Goal: Task Accomplishment & Management: Manage account settings

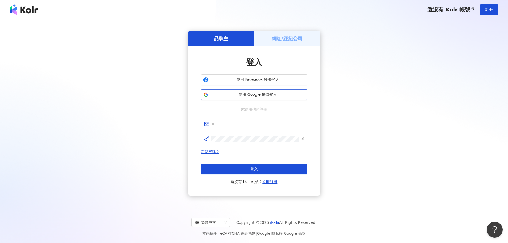
click at [221, 98] on button "使用 Google 帳號登入" at bounding box center [254, 94] width 107 height 11
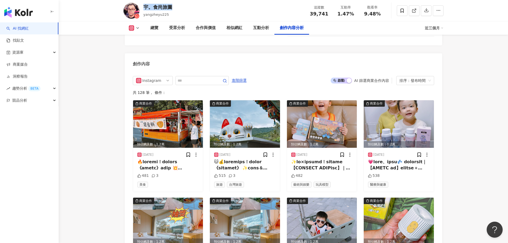
drag, startPoint x: 144, startPoint y: 7, endPoint x: 440, endPoint y: 1, distance: 295.7
click at [174, 7] on div "宇。食尚旅圖 yangzheyu225 追蹤數 39,741 互動率 1.47% 觀看率 9.48%" at bounding box center [283, 10] width 341 height 21
copy div "宇。食尚旅圖"
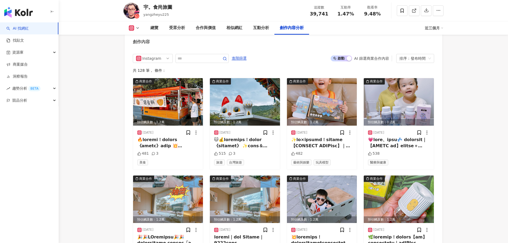
scroll to position [1559, 0]
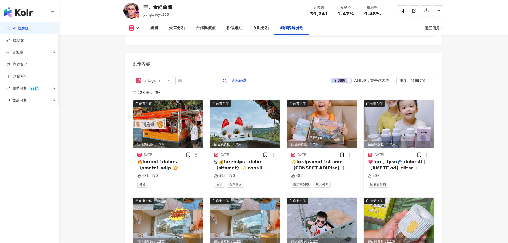
click at [26, 11] on img "button" at bounding box center [18, 12] width 29 height 11
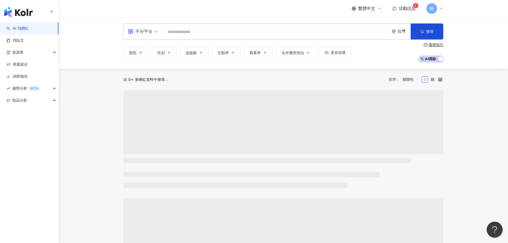
click at [414, 11] on span "活動訊息" at bounding box center [407, 8] width 17 height 5
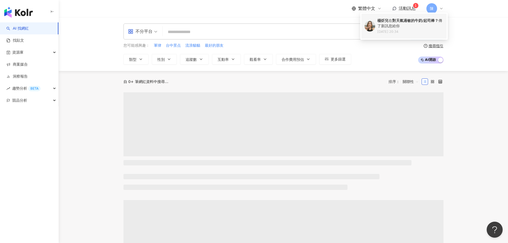
click at [408, 20] on b "對天氣過敏的牛奶/起司棒？" at bounding box center [415, 20] width 46 height 4
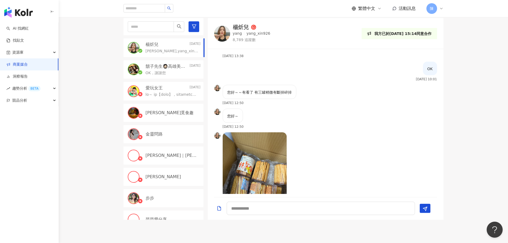
scroll to position [160, 0]
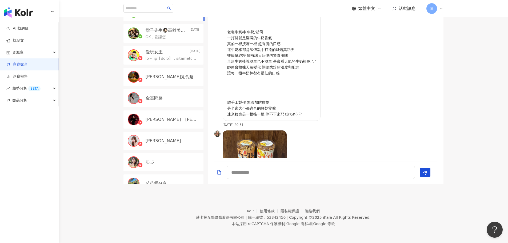
click at [290, 95] on p "： 最近發現了一個米粒超愛零食 一個不小心一罐又快秒殺 一口接一口停不下來 也是媽媽小時後的最愛ʕ⸝⸝ᴥ˶กʔ♥︎ 是小時候滿滿香氣的古早味 老宅牛奶棒 牛奶…" at bounding box center [271, 43] width 89 height 147
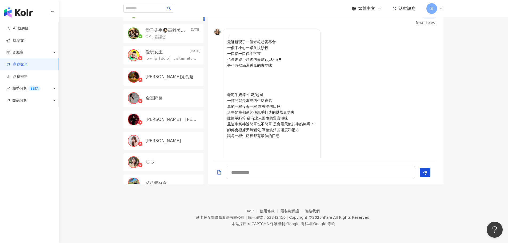
scroll to position [445, 0]
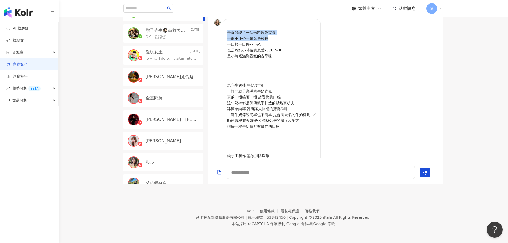
drag, startPoint x: 229, startPoint y: 32, endPoint x: 277, endPoint y: 37, distance: 48.8
click at [277, 37] on p "： 最近發現了一個米粒超愛零食 一個不小心一罐又快秒殺 一口接一口停不下來 也是媽媽小時後的最愛ʕ⸝⸝ᴥ˶กʔ♥︎ 是小時候滿滿香氣的古早味 老宅牛奶棒 牛奶…" at bounding box center [271, 97] width 89 height 147
drag, startPoint x: 228, startPoint y: 50, endPoint x: 287, endPoint y: 50, distance: 59.5
click at [287, 50] on p "： 最近發現了一個米粒超愛零食 一個不小心一罐又快秒殺 一口接一口停不下來 也是媽媽小時後的最愛ʕ⸝⸝ᴥ˶กʔ♥︎ 是小時候滿滿香氣的古早味 老宅牛奶棒 牛奶…" at bounding box center [271, 97] width 89 height 147
drag, startPoint x: 229, startPoint y: 56, endPoint x: 275, endPoint y: 57, distance: 45.9
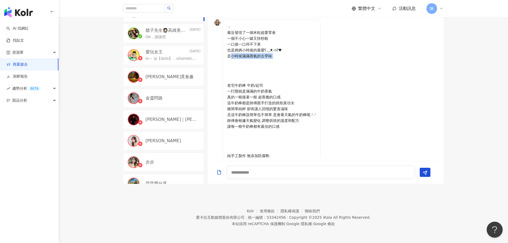
click at [275, 57] on p "： 最近發現了一個米粒超愛零食 一個不小心一罐又快秒殺 一口接一口停不下來 也是媽媽小時後的最愛ʕ⸝⸝ᴥ˶กʔ♥︎ 是小時候滿滿香氣的古早味 老宅牛奶棒 牛奶…" at bounding box center [271, 97] width 89 height 147
click at [279, 64] on p "： 最近發現了一個米粒超愛零食 一個不小心一罐又快秒殺 一口接一口停不下來 也是媽媽小時後的最愛ʕ⸝⸝ᴥ˶กʔ♥︎ 是小時候滿滿香氣的古早味 老宅牛奶棒 牛奶…" at bounding box center [271, 97] width 89 height 147
drag, startPoint x: 228, startPoint y: 84, endPoint x: 269, endPoint y: 84, distance: 41.6
click at [269, 84] on p "： 最近發現了一個米粒超愛零食 一個不小心一罐又快秒殺 一口接一口停不下來 也是媽媽小時後的最愛ʕ⸝⸝ᴥ˶กʔ♥︎ 是小時候滿滿香氣的古早味 老宅牛奶棒 牛奶…" at bounding box center [271, 97] width 89 height 147
copy p "老宅牛奶棒 牛奶/起司"
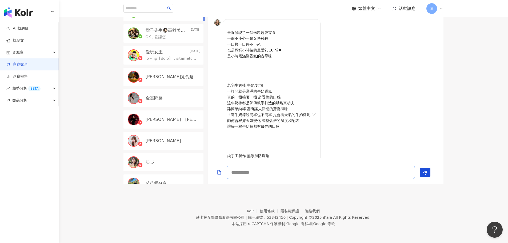
click at [273, 174] on textarea at bounding box center [321, 172] width 188 height 13
paste textarea "**********"
drag, startPoint x: 252, startPoint y: 173, endPoint x: 271, endPoint y: 173, distance: 18.9
click at [271, 173] on textarea "**********" at bounding box center [321, 172] width 188 height 13
click at [279, 173] on textarea "**********" at bounding box center [321, 172] width 188 height 13
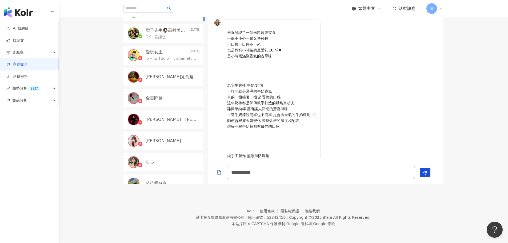
paste textarea "******"
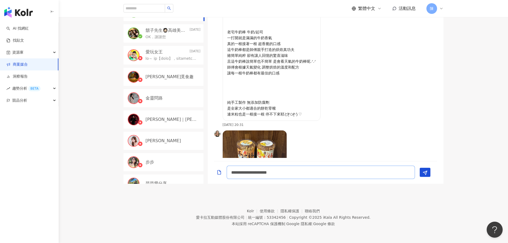
scroll to position [472, 0]
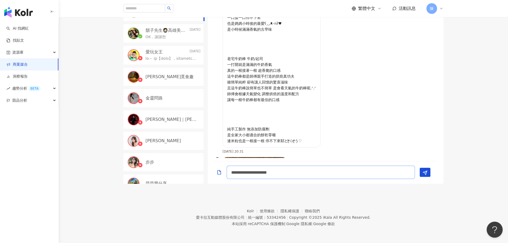
click at [276, 173] on textarea "**********" at bounding box center [321, 172] width 188 height 13
click at [332, 175] on textarea "**********" at bounding box center [321, 172] width 188 height 13
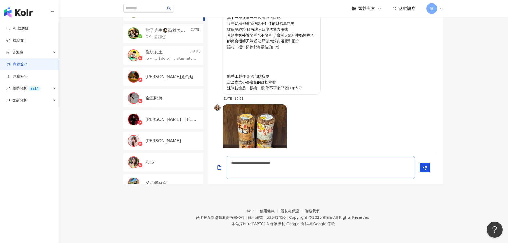
scroll to position [525, 0]
drag, startPoint x: 246, startPoint y: 75, endPoint x: 272, endPoint y: 75, distance: 25.3
click at [272, 75] on p "： 最近發現了一個米粒超愛零食 一個不小心一罐又快秒殺 一口接一口停不下來 也是媽媽小時後的最愛ʕ⸝⸝ᴥ˶กʔ♥︎ 是小時候滿滿香氣的古早味 老宅牛奶棒 牛奶…" at bounding box center [271, 17] width 89 height 147
copy p "無添加防腐劑"
click at [268, 172] on textarea "**********" at bounding box center [321, 167] width 188 height 23
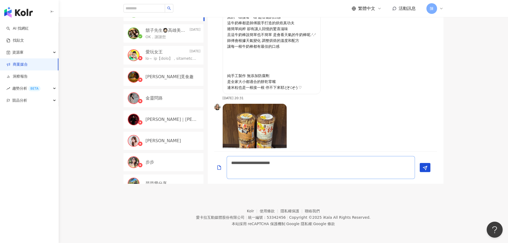
paste textarea "******"
click at [423, 183] on div "**********" at bounding box center [326, 168] width 236 height 32
click at [286, 173] on textarea "**********" at bounding box center [321, 167] width 188 height 23
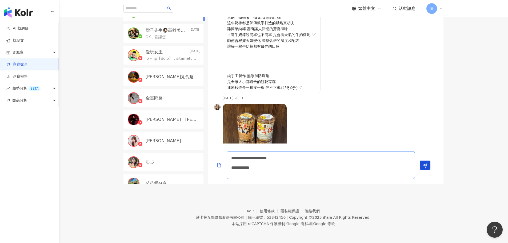
scroll to position [1, 0]
paste textarea "**********"
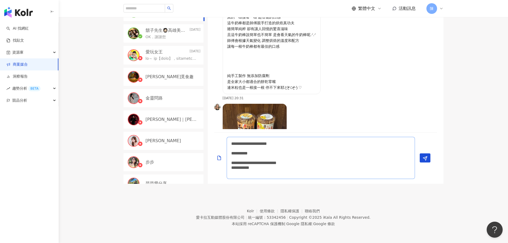
drag, startPoint x: 299, startPoint y: 162, endPoint x: 343, endPoint y: 162, distance: 44.0
click at [343, 162] on textarea "**********" at bounding box center [321, 158] width 188 height 42
click at [231, 163] on textarea "**********" at bounding box center [321, 158] width 188 height 42
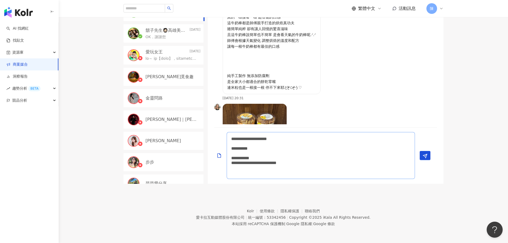
scroll to position [0, 0]
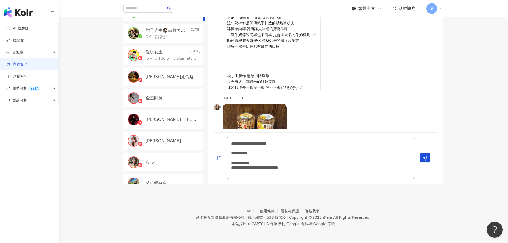
click at [233, 143] on textarea "**********" at bounding box center [321, 158] width 188 height 42
click at [320, 143] on textarea "**********" at bounding box center [321, 158] width 188 height 42
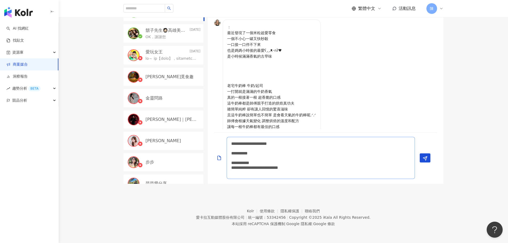
scroll to position [445, 0]
drag, startPoint x: 277, startPoint y: 144, endPoint x: 297, endPoint y: 144, distance: 20.0
click at [297, 144] on textarea "**********" at bounding box center [321, 158] width 188 height 42
click at [292, 144] on textarea "**********" at bounding box center [321, 158] width 188 height 42
click at [295, 144] on textarea "**********" at bounding box center [321, 158] width 188 height 42
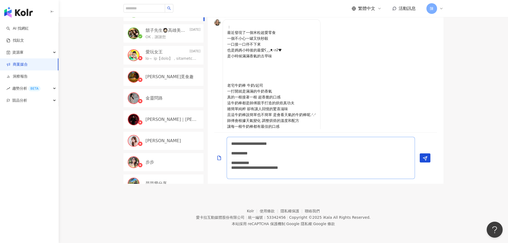
click at [313, 144] on textarea "**********" at bounding box center [321, 158] width 188 height 42
click at [298, 144] on textarea "**********" at bounding box center [321, 158] width 188 height 42
click at [278, 144] on textarea "**********" at bounding box center [321, 158] width 188 height 42
click at [321, 145] on textarea "**********" at bounding box center [321, 158] width 188 height 42
click at [278, 152] on textarea "**********" at bounding box center [321, 158] width 188 height 42
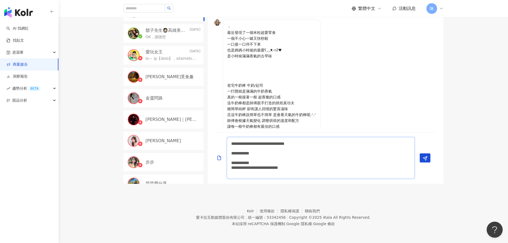
click at [258, 153] on textarea "**********" at bounding box center [321, 158] width 188 height 42
click at [273, 154] on textarea "**********" at bounding box center [321, 158] width 188 height 42
click at [233, 142] on textarea "**********" at bounding box center [321, 158] width 188 height 42
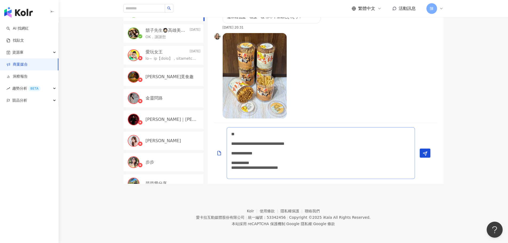
scroll to position [605, 0]
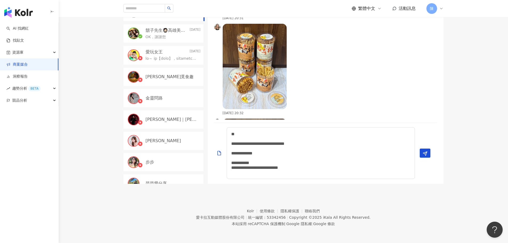
click at [270, 74] on img at bounding box center [255, 66] width 64 height 85
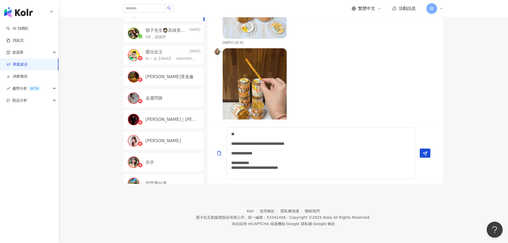
scroll to position [685, 0]
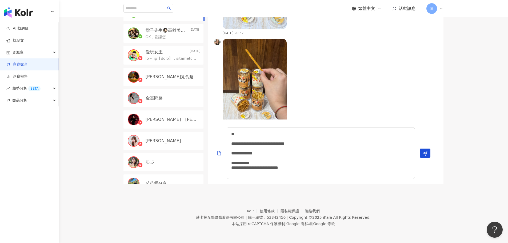
click at [265, 73] on img at bounding box center [255, 81] width 64 height 85
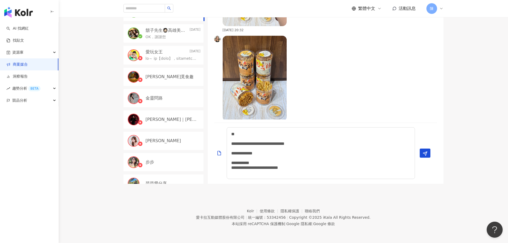
scroll to position [792, 0]
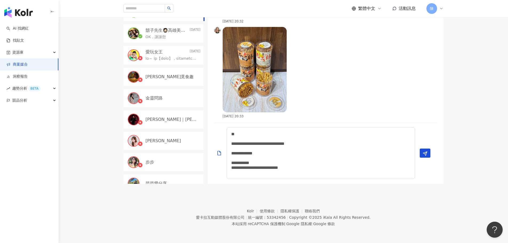
click at [260, 64] on img at bounding box center [255, 69] width 64 height 85
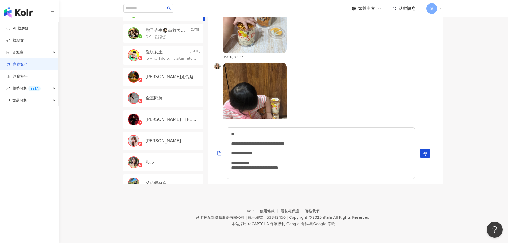
scroll to position [1364, 0]
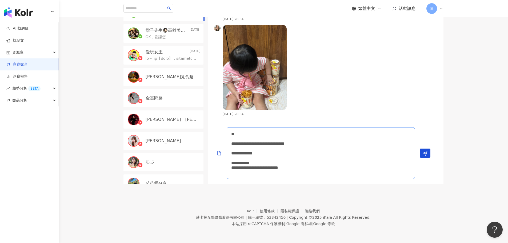
click at [246, 134] on textarea "**********" at bounding box center [321, 153] width 188 height 52
click at [238, 140] on textarea "**********" at bounding box center [321, 153] width 188 height 52
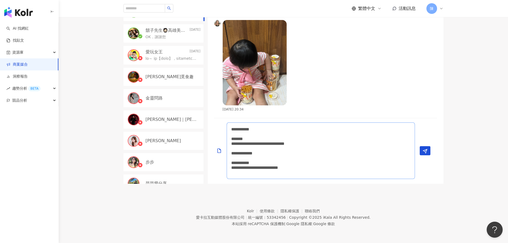
click at [232, 143] on textarea "**********" at bounding box center [321, 150] width 188 height 57
click at [266, 138] on textarea "**********" at bounding box center [321, 150] width 188 height 57
type textarea "**********"
click at [370, 140] on textarea "**********" at bounding box center [321, 150] width 188 height 57
click at [373, 144] on textarea "**********" at bounding box center [321, 150] width 188 height 57
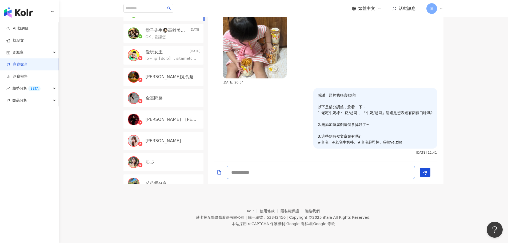
scroll to position [80, 0]
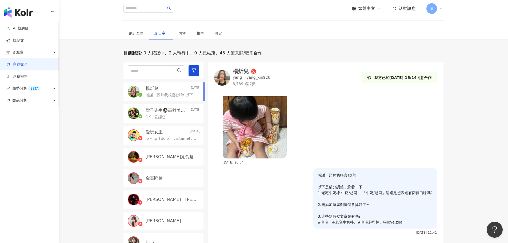
click at [93, 157] on div "目前狀態 : 0 人確認中、2 人執行中、0 人已結束、45 人無意願/取消合作 楊炘兒 Today 感謝，照片我很喜歡唷! 以下是部分調整，您看一下~ 1.…" at bounding box center [283, 157] width 449 height 214
click at [69, 125] on div "目前狀態 : 0 人確認中、2 人執行中、0 人已結束、45 人無意願/取消合作 楊炘兒 Today 感謝，照片我很喜歡唷! 以下是部分調整，您看一下~ 1.…" at bounding box center [283, 157] width 449 height 214
click at [468, 91] on div "目前狀態 : 0 人確認中、2 人執行中、0 人已結束、45 人無意願/取消合作 楊炘兒 Today 感謝，照片我很喜歡唷! 以下是部分調整，您看一下~ 1.…" at bounding box center [283, 157] width 449 height 214
click at [93, 43] on div "網紅名單 聊天室 內容 報告 設定 0 待邀約 0 確認中 2 執行中 0 已結束 45 無意願/取消合作 已超過最終回覆日期：2025/7/31，故無法再發…" at bounding box center [283, 145] width 449 height 236
click at [31, 12] on img "button" at bounding box center [18, 12] width 29 height 11
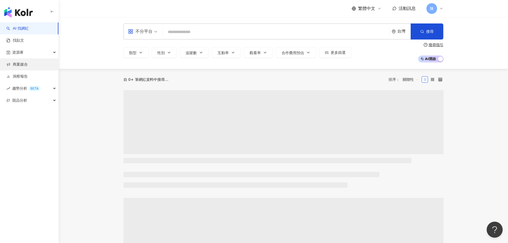
click at [25, 66] on link "商案媒合" at bounding box center [16, 64] width 21 height 5
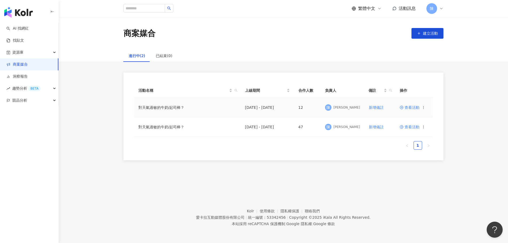
click at [405, 109] on span "查看活動" at bounding box center [410, 108] width 20 height 4
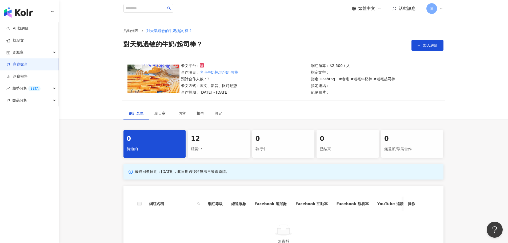
click at [239, 137] on div "12" at bounding box center [219, 138] width 56 height 9
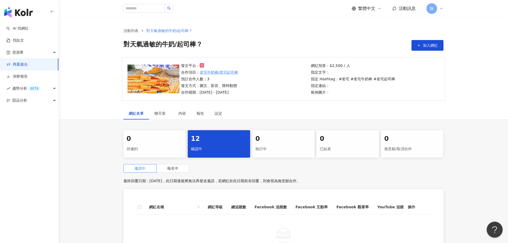
scroll to position [53, 0]
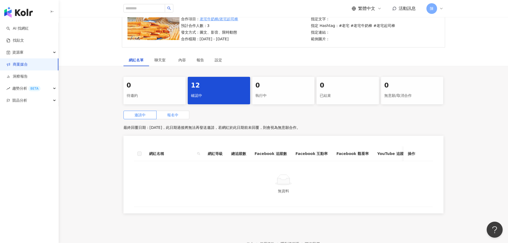
click at [178, 117] on span "報名中" at bounding box center [172, 115] width 11 height 4
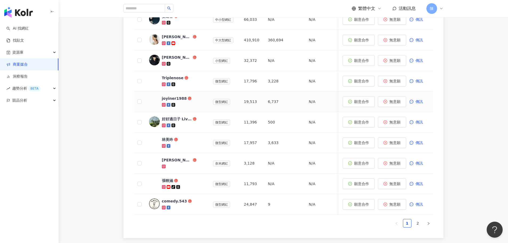
scroll to position [213, 0]
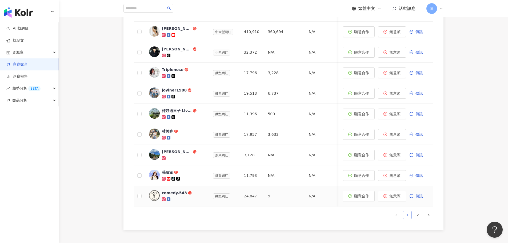
click at [169, 193] on div "comedy.543" at bounding box center [174, 192] width 25 height 5
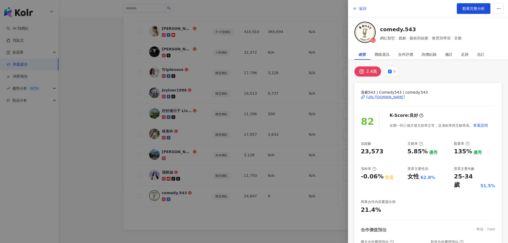
click at [107, 181] on div at bounding box center [254, 121] width 508 height 243
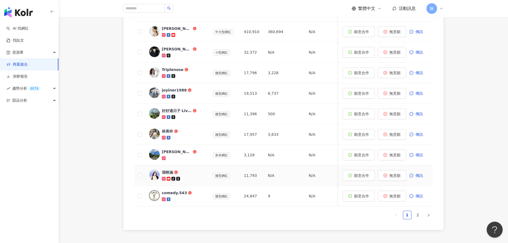
click at [167, 173] on div "張映涵" at bounding box center [167, 172] width 11 height 5
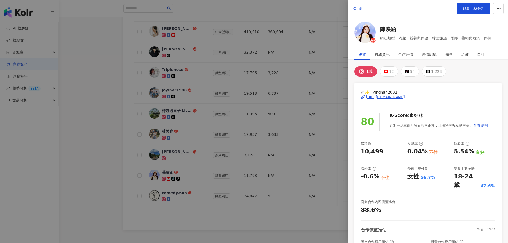
click at [106, 73] on div at bounding box center [254, 121] width 508 height 243
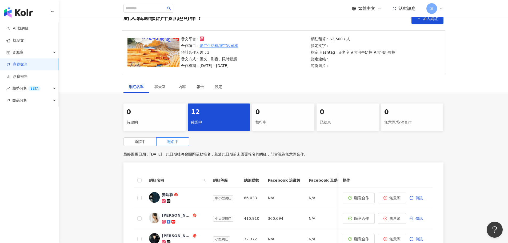
scroll to position [0, 0]
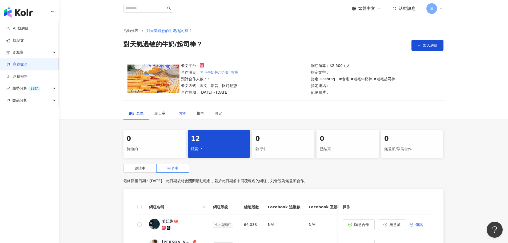
click at [185, 113] on div "內容" at bounding box center [181, 113] width 7 height 6
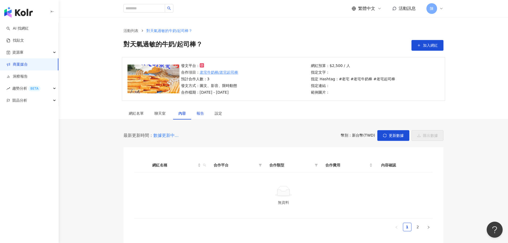
click at [199, 114] on div "報告" at bounding box center [199, 113] width 7 height 6
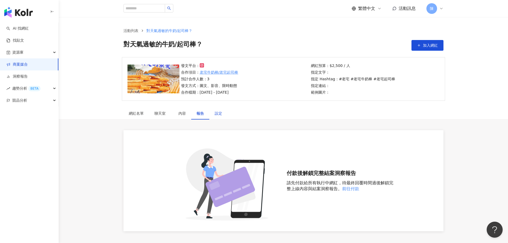
click at [216, 113] on div "設定" at bounding box center [218, 113] width 7 height 6
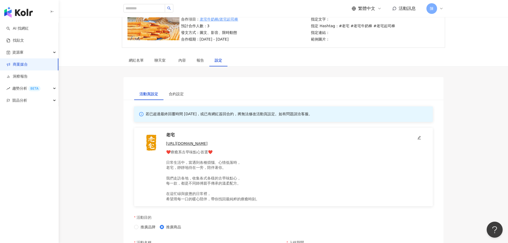
scroll to position [80, 0]
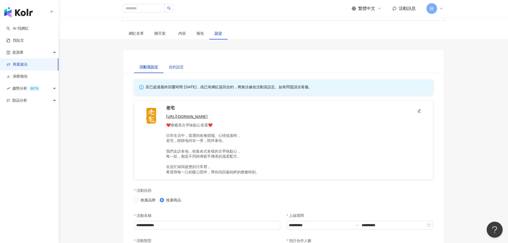
click at [178, 68] on div "合約設定" at bounding box center [176, 67] width 15 height 6
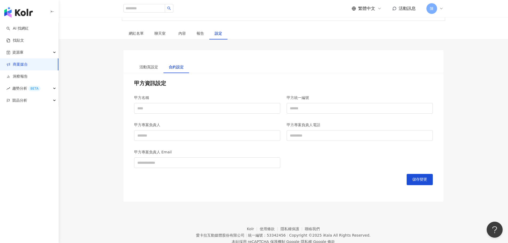
click at [180, 114] on div "甲方名稱" at bounding box center [207, 105] width 152 height 27
click at [176, 110] on input "甲方名稱" at bounding box center [207, 108] width 146 height 11
type input "**********"
click at [167, 140] on input "甲方專案負責人" at bounding box center [207, 135] width 146 height 11
type input "***"
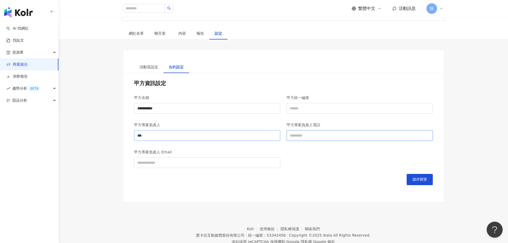
type input "**********"
click at [302, 104] on input "甲方統一編號" at bounding box center [360, 108] width 146 height 11
type input "********"
click at [421, 178] on span "儲存變更" at bounding box center [419, 179] width 15 height 4
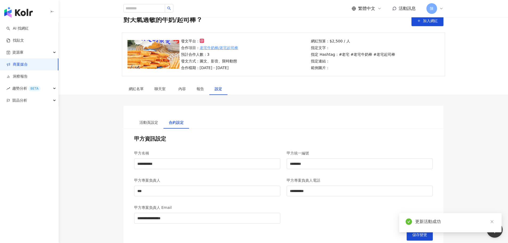
scroll to position [80, 0]
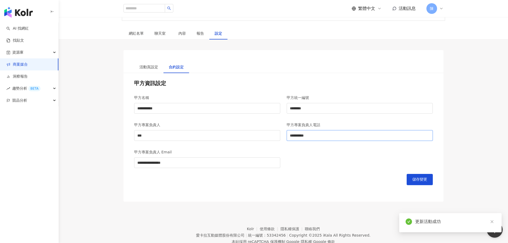
drag, startPoint x: 320, startPoint y: 134, endPoint x: 284, endPoint y: 134, distance: 35.7
click at [284, 134] on div "**********" at bounding box center [359, 132] width 152 height 27
type input "**********"
click at [422, 178] on span "儲存變更" at bounding box center [419, 179] width 15 height 4
click at [206, 33] on div "報告" at bounding box center [200, 33] width 18 height 12
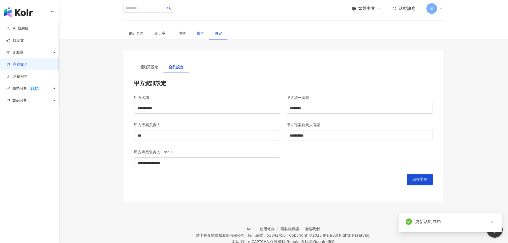
scroll to position [47, 0]
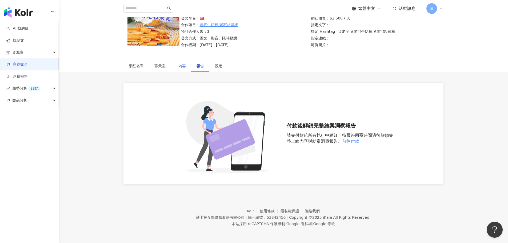
click at [184, 67] on div "內容" at bounding box center [181, 66] width 7 height 6
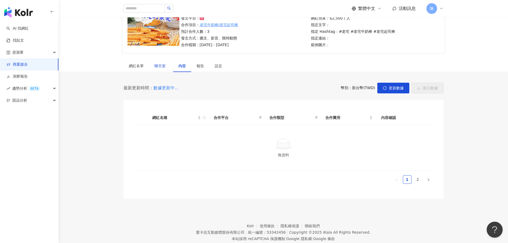
click at [159, 64] on span "聊天室" at bounding box center [160, 66] width 13 height 4
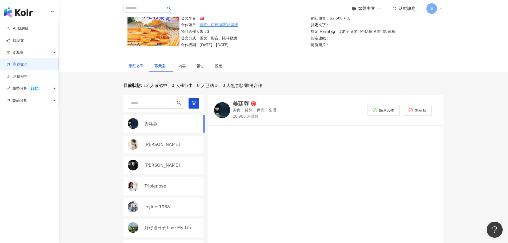
click at [132, 64] on div "網紅名單" at bounding box center [136, 66] width 15 height 6
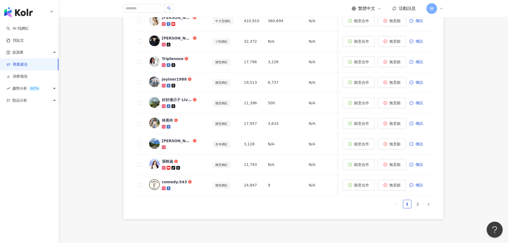
scroll to position [267, 0]
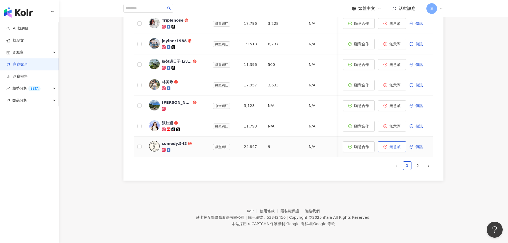
click at [393, 147] on button "無意願" at bounding box center [392, 146] width 28 height 11
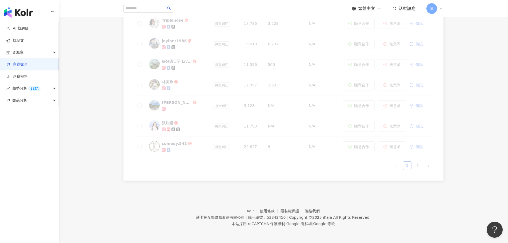
click at [90, 123] on div "0 待邀約 11 確認中 0 執行中 0 已結束 1 無意願/取消合作 邀請中 報名中 最終回覆日期：2025/9/30，此日期後將會關閉活動報名，若於此日期…" at bounding box center [283, 26] width 449 height 316
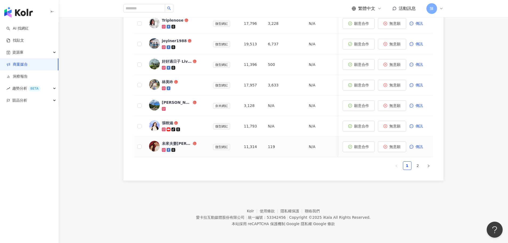
click at [186, 141] on div "未來夫妻Monica & Kim" at bounding box center [177, 143] width 30 height 5
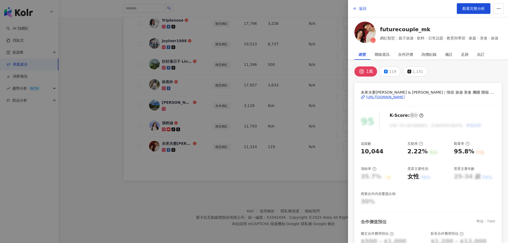
drag, startPoint x: 358, startPoint y: 97, endPoint x: 445, endPoint y: 97, distance: 86.6
click at [445, 97] on div "未來夫妻Monica & Kim｜情侶 旅遊 美食 團購 開箱 葷素共食｜ | futurecouple_mk https://www.instagram.c…" at bounding box center [427, 180] width 147 height 194
copy div "https://www.instagram.com/futurecouple_mk/"
click at [122, 59] on div at bounding box center [254, 121] width 508 height 243
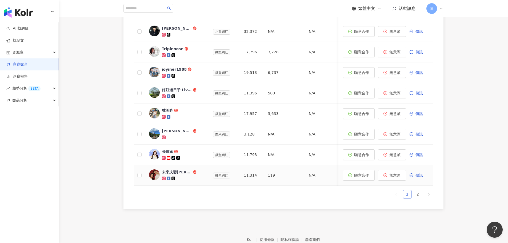
scroll to position [187, 0]
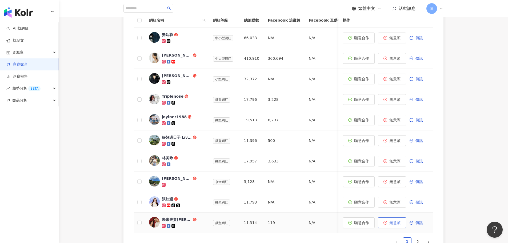
click at [398, 224] on span "無意願" at bounding box center [394, 222] width 11 height 4
click at [87, 96] on div "0 待邀約 10 確認中 0 執行中 0 已結束 2 無意願/取消合作 邀請中 報名中 最終回覆日期：2025/9/30，此日期後將會關閉活動報名，若於此日期…" at bounding box center [283, 101] width 449 height 316
click at [174, 220] on div "[PERSON_NAME]" at bounding box center [177, 219] width 30 height 5
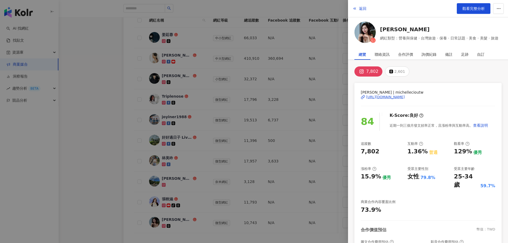
drag, startPoint x: 358, startPoint y: 96, endPoint x: 447, endPoint y: 96, distance: 88.2
click at [447, 96] on div "若甯 | michellecioutw https://www.instagram.com/michellecioutw/ 84 K-Score : 良好 近…" at bounding box center [427, 171] width 147 height 177
copy div "https://www.instagram.com/michellecioutw/"
click at [106, 137] on div at bounding box center [254, 121] width 508 height 243
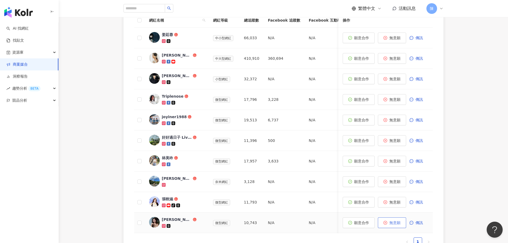
click at [392, 224] on span "無意願" at bounding box center [394, 222] width 11 height 4
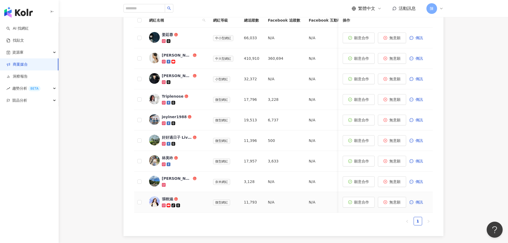
click at [192, 205] on div at bounding box center [183, 205] width 43 height 5
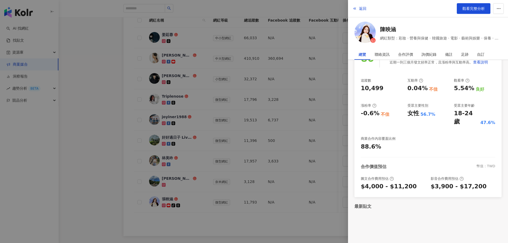
scroll to position [0, 0]
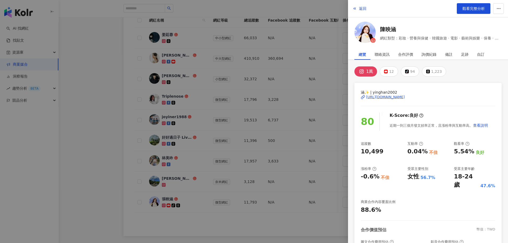
click at [107, 123] on div at bounding box center [254, 121] width 508 height 243
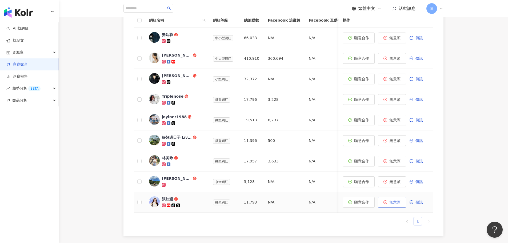
click at [397, 203] on span "無意願" at bounding box center [394, 202] width 11 height 4
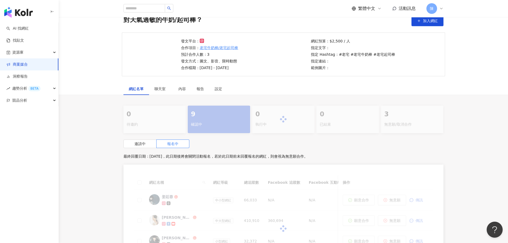
scroll to position [187, 0]
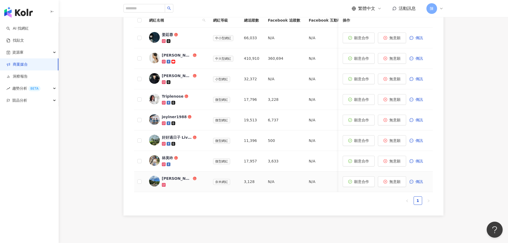
click at [171, 180] on div "[PERSON_NAME]" at bounding box center [177, 178] width 30 height 5
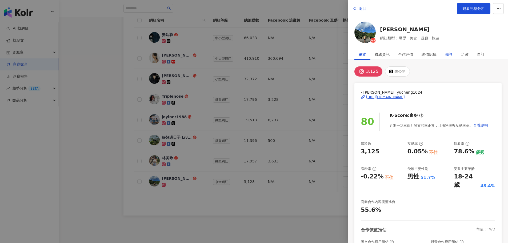
click at [448, 54] on div "備註" at bounding box center [448, 54] width 7 height 11
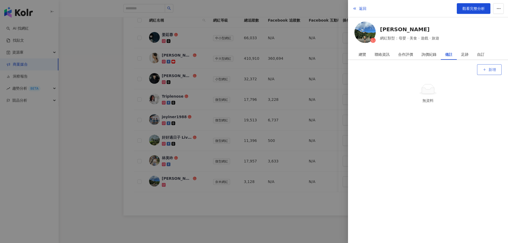
click at [487, 72] on button "新增" at bounding box center [489, 69] width 25 height 11
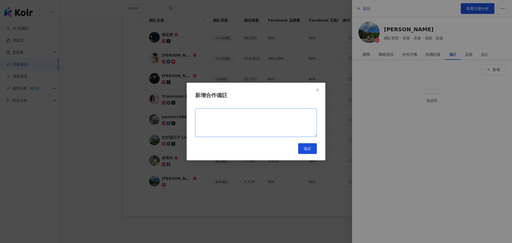
click at [308, 117] on textarea at bounding box center [256, 123] width 122 height 28
type textarea "**********"
click at [310, 149] on span "送出" at bounding box center [307, 148] width 7 height 4
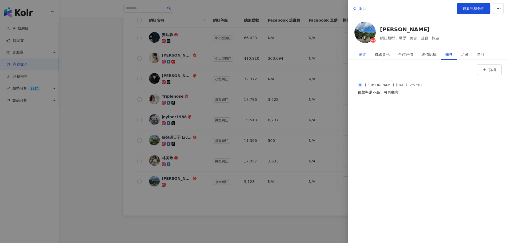
click at [357, 55] on div "總覽" at bounding box center [362, 54] width 16 height 11
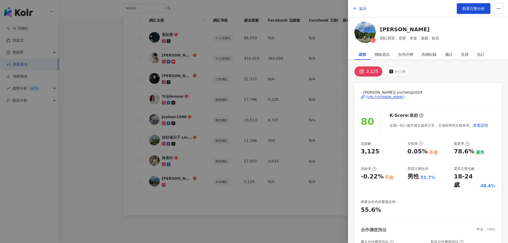
click at [95, 106] on div at bounding box center [254, 121] width 508 height 243
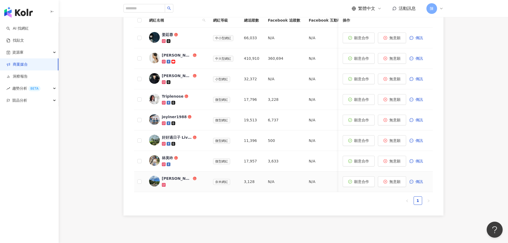
click at [184, 180] on span "[PERSON_NAME]" at bounding box center [179, 178] width 35 height 5
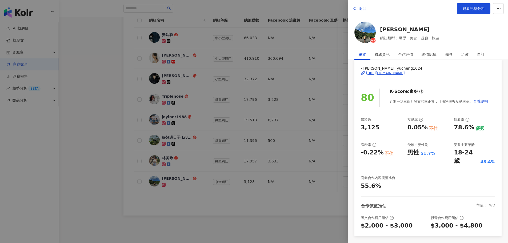
scroll to position [0, 0]
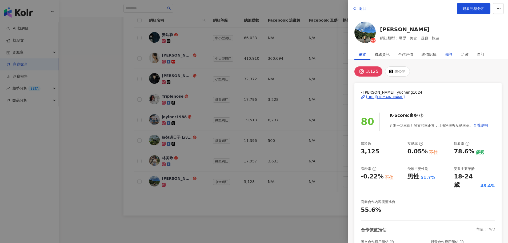
click at [452, 51] on div "備註" at bounding box center [448, 54] width 7 height 11
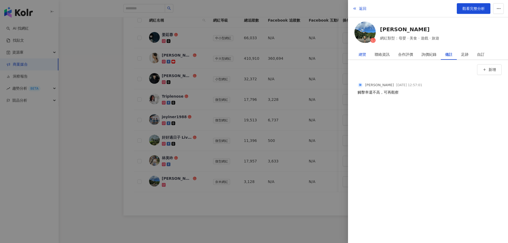
click at [363, 53] on div "總覽" at bounding box center [362, 54] width 7 height 11
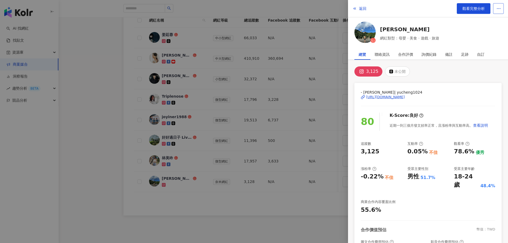
click at [497, 11] on span "button" at bounding box center [498, 9] width 5 height 6
click at [457, 32] on div "陳昱誠 網紅類型：母嬰 · 美食 · 遊戲 · 旅遊" at bounding box center [427, 33] width 147 height 23
click at [465, 54] on div "足跡" at bounding box center [464, 54] width 7 height 11
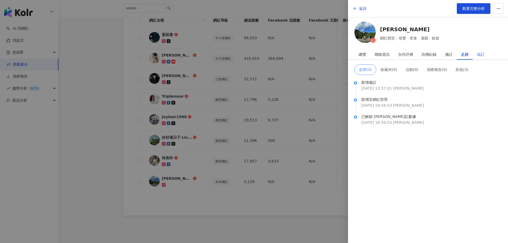
click at [480, 53] on div "自訂" at bounding box center [480, 54] width 7 height 11
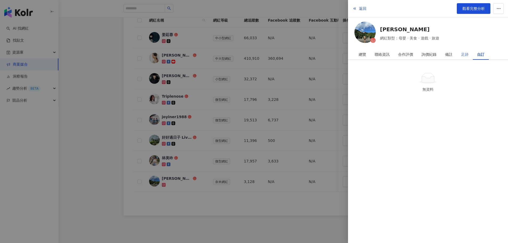
click at [469, 53] on div "足跡" at bounding box center [465, 54] width 16 height 11
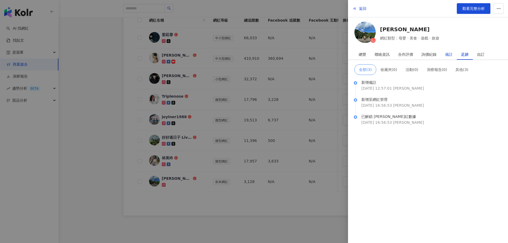
click at [451, 51] on div "備註" at bounding box center [448, 54] width 7 height 11
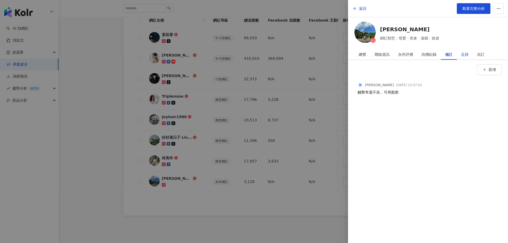
drag, startPoint x: 462, startPoint y: 52, endPoint x: 468, endPoint y: 51, distance: 6.4
click at [462, 51] on div "足跡" at bounding box center [464, 54] width 7 height 11
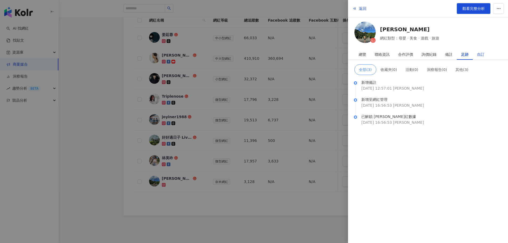
click at [480, 52] on div "自訂" at bounding box center [480, 54] width 7 height 11
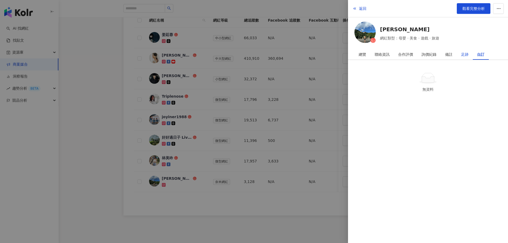
click at [466, 57] on div "足跡" at bounding box center [464, 54] width 7 height 11
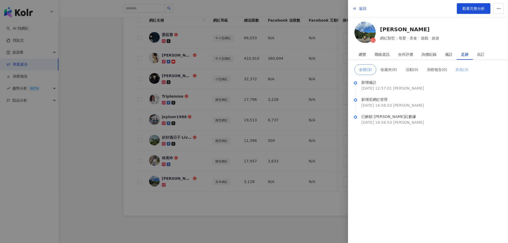
click at [462, 68] on span "其他 ( 3 )" at bounding box center [461, 69] width 13 height 4
click at [379, 54] on div "聯絡資訊" at bounding box center [382, 54] width 15 height 11
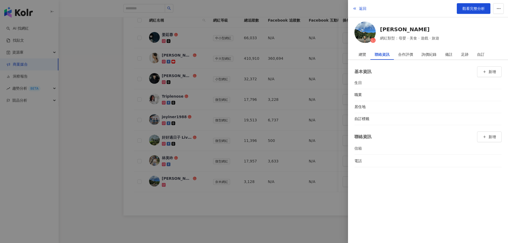
click at [95, 165] on div at bounding box center [254, 121] width 508 height 243
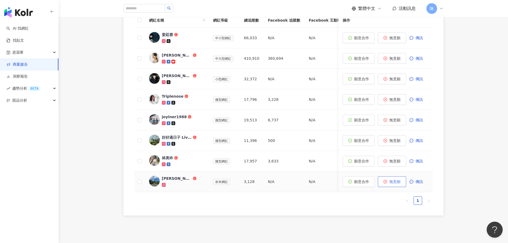
click at [395, 179] on span "無意願" at bounding box center [394, 181] width 11 height 4
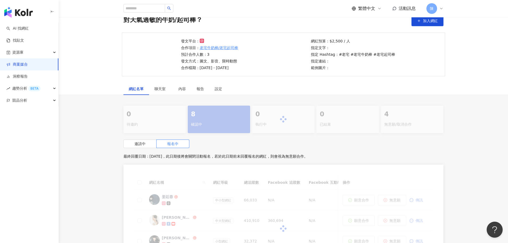
scroll to position [187, 0]
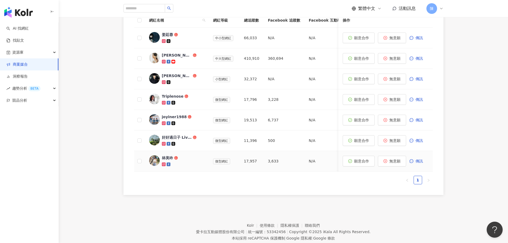
click at [192, 160] on span "林美吟" at bounding box center [179, 157] width 35 height 5
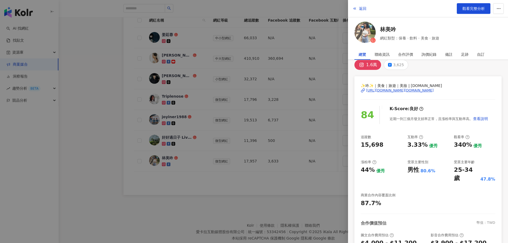
scroll to position [0, 0]
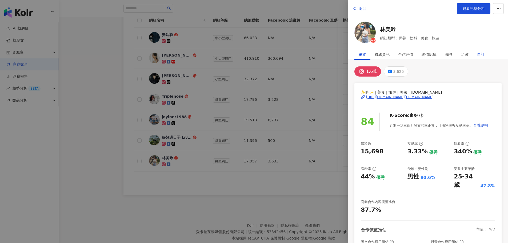
click at [480, 54] on div "自訂" at bounding box center [480, 54] width 7 height 11
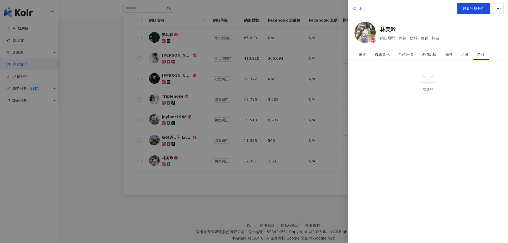
click at [108, 118] on div at bounding box center [254, 121] width 508 height 243
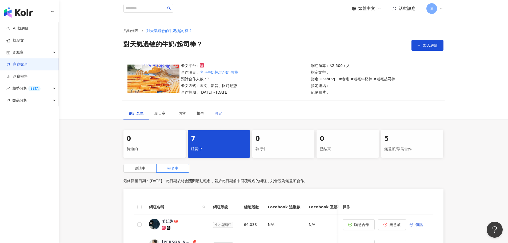
click at [218, 117] on div "設定" at bounding box center [218, 113] width 18 height 12
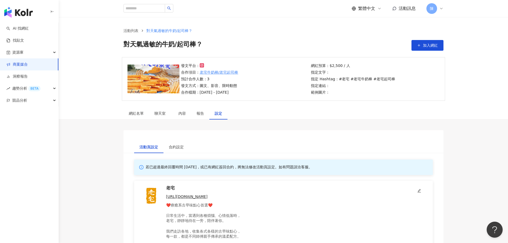
scroll to position [80, 0]
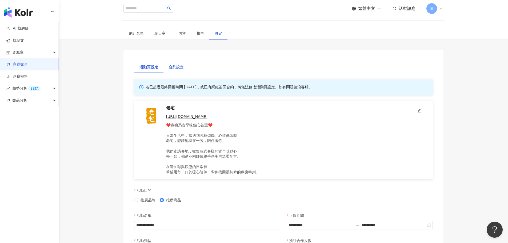
drag, startPoint x: 182, startPoint y: 66, endPoint x: 185, endPoint y: 67, distance: 3.2
click at [182, 66] on div "合約設定" at bounding box center [176, 67] width 15 height 6
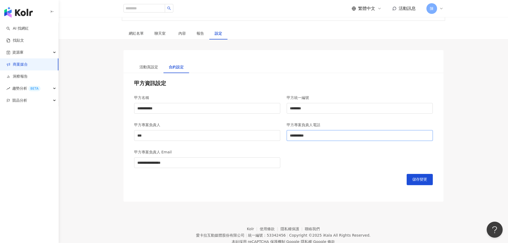
drag, startPoint x: 329, startPoint y: 139, endPoint x: 282, endPoint y: 136, distance: 47.3
click at [282, 136] on div "**********" at bounding box center [283, 132] width 305 height 27
drag, startPoint x: 150, startPoint y: 134, endPoint x: 136, endPoint y: 134, distance: 13.3
click at [136, 134] on input "***" at bounding box center [207, 135] width 146 height 11
click at [309, 162] on div "**********" at bounding box center [283, 160] width 305 height 27
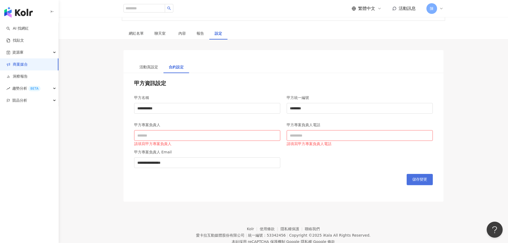
click at [425, 176] on button "儲存變更" at bounding box center [420, 179] width 26 height 11
click at [159, 35] on span "聊天室" at bounding box center [160, 33] width 13 height 4
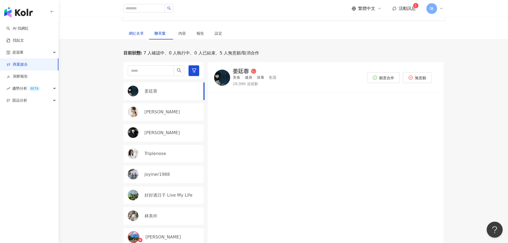
click at [138, 32] on div "網紅名單" at bounding box center [136, 33] width 15 height 6
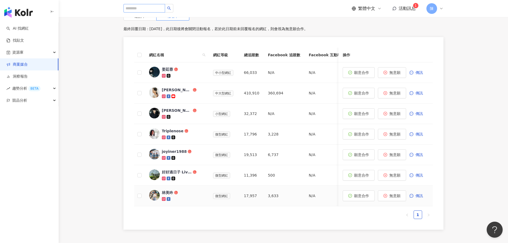
scroll to position [152, 0]
click at [407, 7] on span "活動訊息" at bounding box center [407, 8] width 17 height 5
click at [404, 25] on div "楊炘兒 在 對天氣過敏的牛奶/起司棒？ 傳了新訊息給你" at bounding box center [410, 23] width 66 height 10
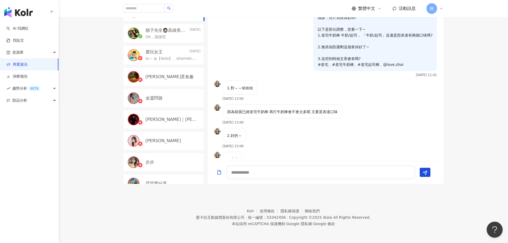
scroll to position [1274, 0]
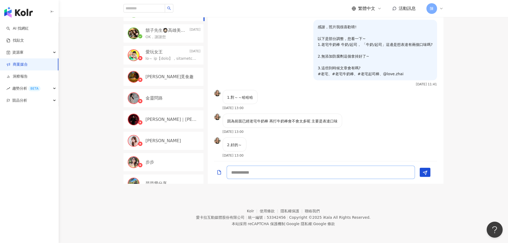
click at [245, 170] on textarea at bounding box center [321, 172] width 188 height 13
type textarea "*"
drag, startPoint x: 360, startPoint y: 43, endPoint x: 381, endPoint y: 43, distance: 21.1
click at [381, 43] on p "感謝，照片我很喜歡唷! 以下是部分調整，您看一下~ 1.老宅牛奶棒 牛奶/起司， 「牛奶/起司」這邊是想表達有兩個口味嗎? 2.無添加防腐劑這個拿掉好了~ 3…" at bounding box center [375, 50] width 115 height 53
copy p "「牛奶/起司」"
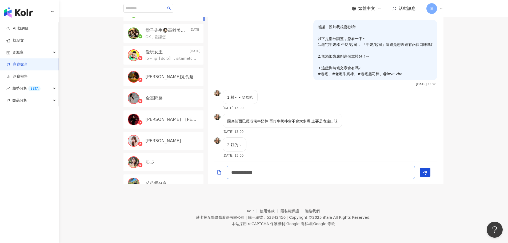
click at [236, 171] on textarea "**********" at bounding box center [321, 172] width 188 height 13
paste textarea "*******"
click at [297, 172] on textarea "**********" at bounding box center [321, 170] width 188 height 18
click at [337, 172] on textarea "**********" at bounding box center [321, 170] width 188 height 18
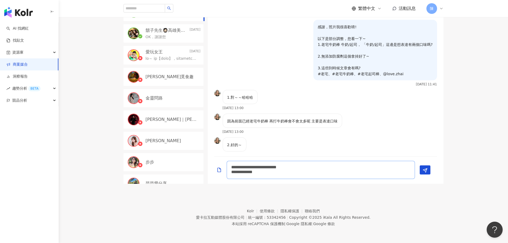
click at [319, 165] on textarea "**********" at bounding box center [321, 170] width 188 height 18
click at [244, 173] on textarea "**********" at bounding box center [321, 170] width 188 height 18
click at [338, 169] on textarea "**********" at bounding box center [321, 170] width 188 height 18
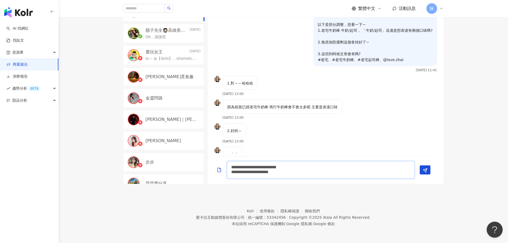
scroll to position [1279, 0]
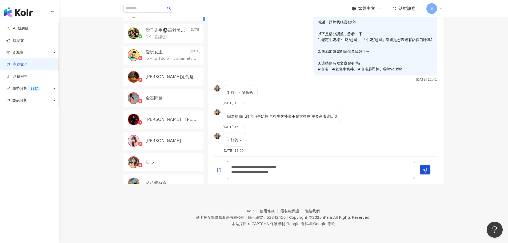
click at [301, 167] on textarea "**********" at bounding box center [321, 170] width 188 height 18
type textarea "**********"
click at [424, 172] on icon "Send" at bounding box center [425, 170] width 5 height 5
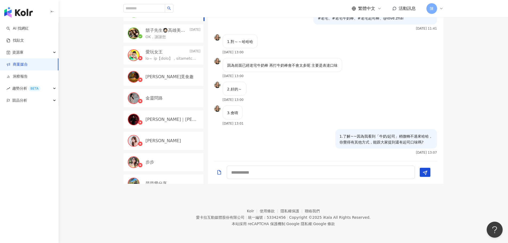
click at [23, 66] on link "商案媒合" at bounding box center [16, 64] width 21 height 5
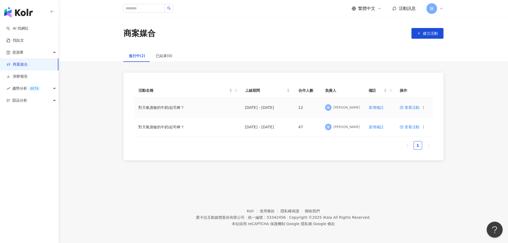
click at [413, 109] on span "查看活動" at bounding box center [410, 108] width 20 height 4
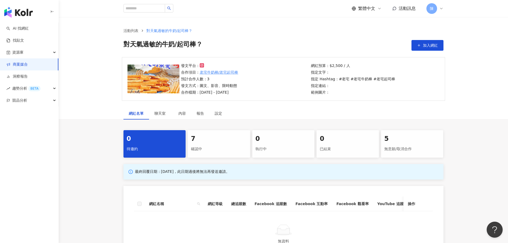
click at [229, 146] on div "確認中" at bounding box center [219, 148] width 56 height 9
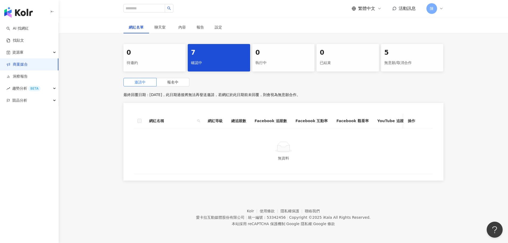
scroll to position [90, 0]
click at [180, 80] on label "報名中" at bounding box center [172, 82] width 33 height 9
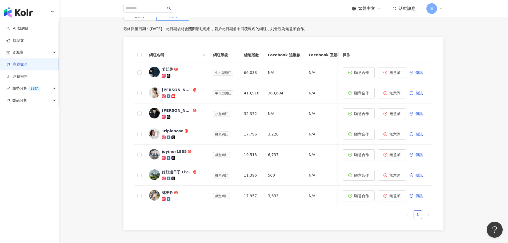
scroll to position [205, 0]
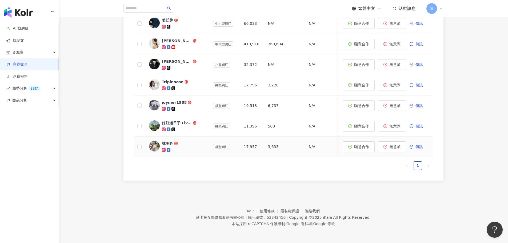
click at [179, 147] on div at bounding box center [183, 149] width 43 height 5
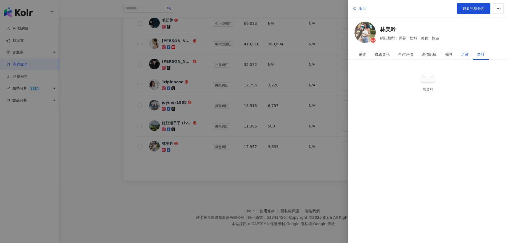
click at [468, 54] on div "足跡" at bounding box center [464, 54] width 7 height 11
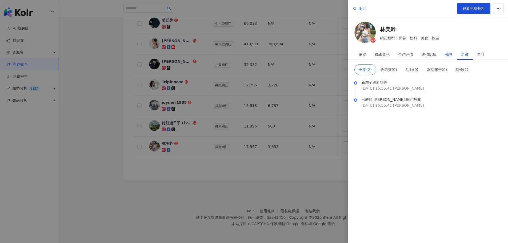
click at [449, 55] on div "備註" at bounding box center [448, 54] width 7 height 11
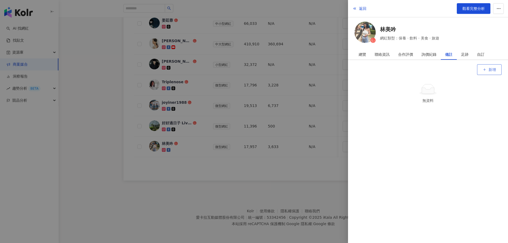
click at [486, 69] on icon "button" at bounding box center [485, 70] width 4 height 4
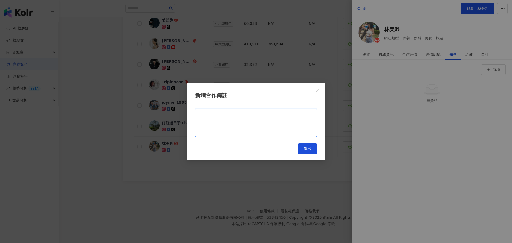
click at [305, 114] on textarea at bounding box center [256, 123] width 122 height 28
type textarea "**********"
click at [314, 145] on button "送出" at bounding box center [307, 148] width 19 height 11
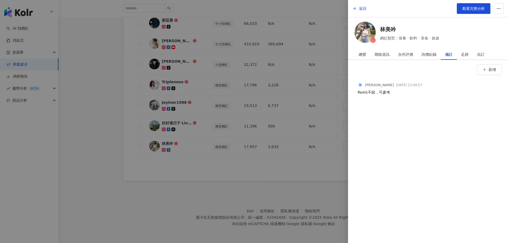
click at [315, 173] on div at bounding box center [254, 121] width 508 height 243
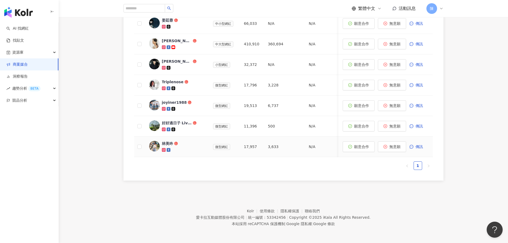
click at [184, 142] on span "林美吟" at bounding box center [179, 143] width 35 height 5
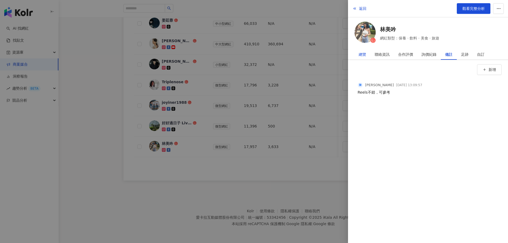
click at [366, 54] on div "總覽" at bounding box center [362, 54] width 7 height 11
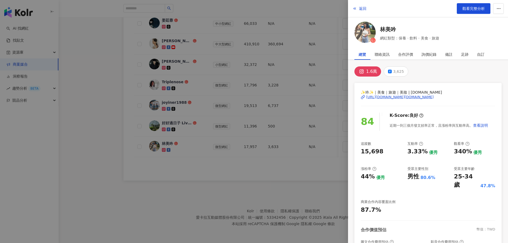
click at [209, 189] on div at bounding box center [254, 121] width 508 height 243
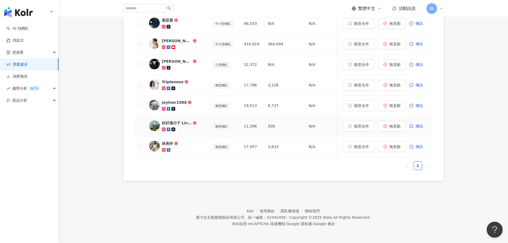
click at [182, 123] on div "好好過日子 Live My Life" at bounding box center [183, 126] width 43 height 12
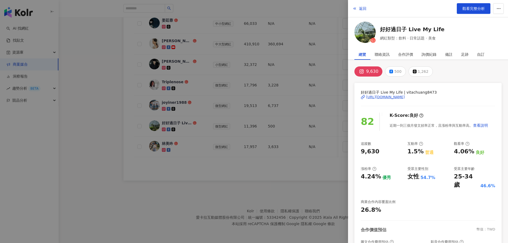
click at [110, 103] on div at bounding box center [254, 121] width 508 height 243
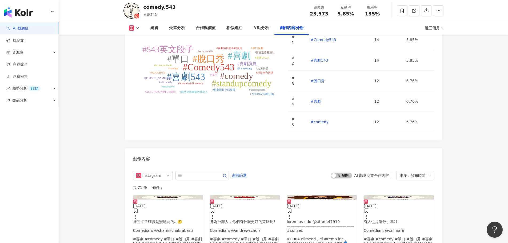
scroll to position [1600, 0]
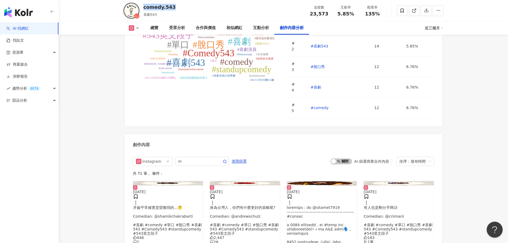
drag, startPoint x: 144, startPoint y: 7, endPoint x: 179, endPoint y: 7, distance: 35.2
click at [179, 7] on div "comedy.543 喜劇543 追蹤數 23,573 互動率 5.85% 觀看率 135%" at bounding box center [283, 10] width 341 height 21
copy div "comedy.543"
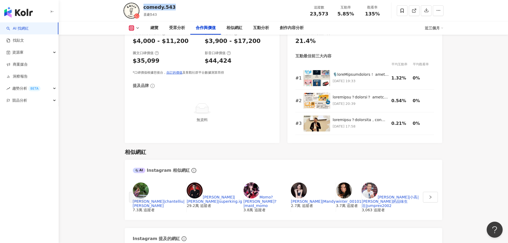
scroll to position [640, 0]
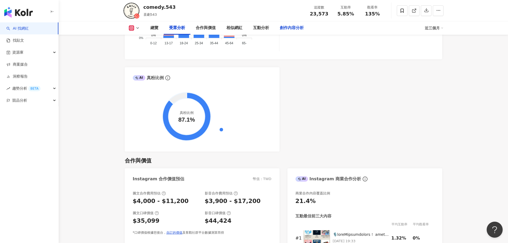
click at [286, 28] on div "創作內容分析" at bounding box center [292, 28] width 24 height 6
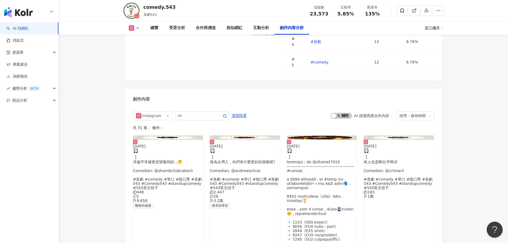
scroll to position [1646, 0]
click at [336, 113] on div "button" at bounding box center [333, 115] width 5 height 5
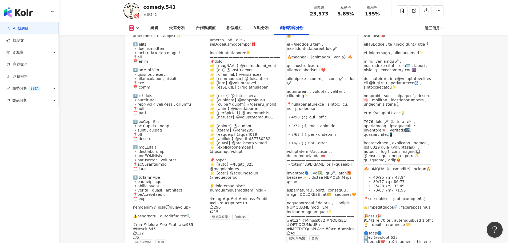
scroll to position [1823, 0]
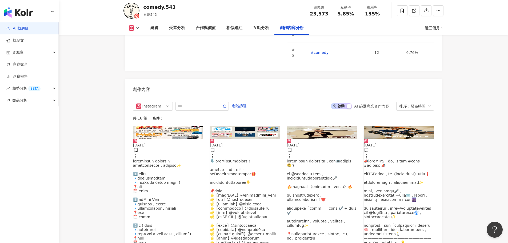
scroll to position [1637, 0]
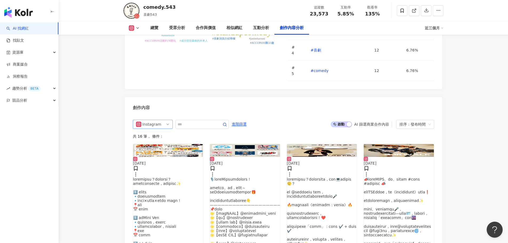
click at [153, 120] on div "Instagram" at bounding box center [150, 124] width 17 height 9
click at [152, 132] on div "不分平台" at bounding box center [151, 135] width 17 height 6
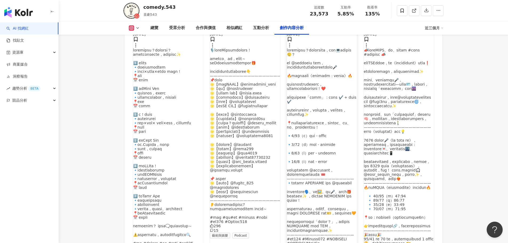
scroll to position [1659, 0]
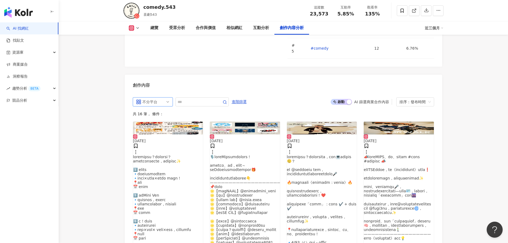
click at [350, 99] on div "button" at bounding box center [349, 101] width 5 height 5
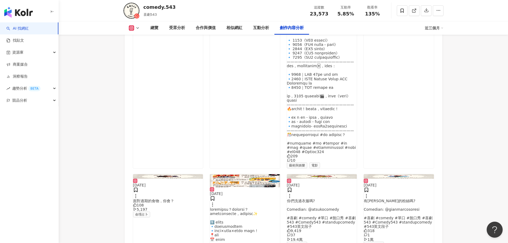
scroll to position [1850, 0]
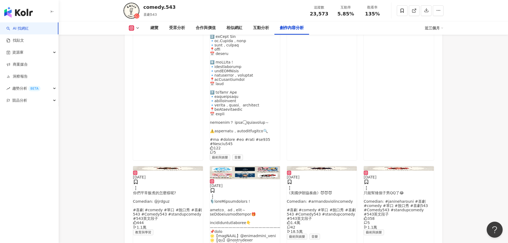
scroll to position [2164, 0]
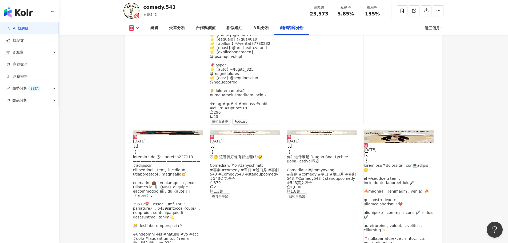
scroll to position [2404, 0]
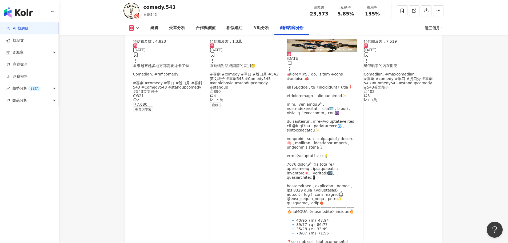
scroll to position [2697, 0]
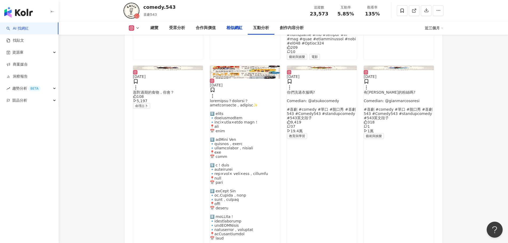
scroll to position [0, 0]
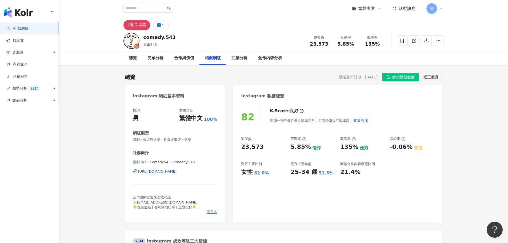
click at [208, 212] on span "看更多" at bounding box center [212, 212] width 10 height 5
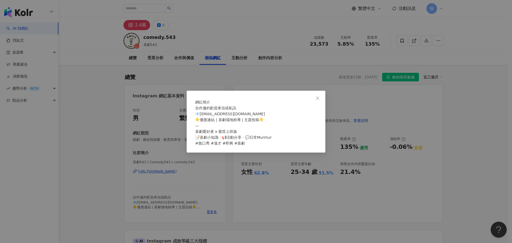
click at [86, 164] on div "網紅簡介 合作邀約歡迎來信或私訊 📧Comedy543543@gmail.com 👇優惠連結 | 喜劇場地粉專 | 主題投稿👇 — 喜劇愛好者 x 厭世上班族…" at bounding box center [256, 121] width 512 height 243
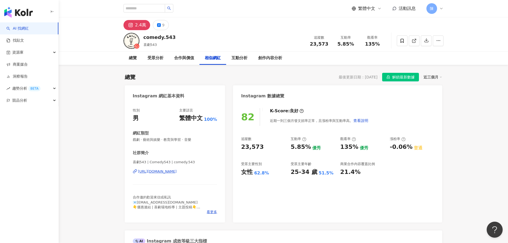
drag, startPoint x: 131, startPoint y: 172, endPoint x: 209, endPoint y: 168, distance: 78.0
click at [209, 168] on div "性別 男 主要語言 繁體中文 100% 網紅類型 戲劇 · 藝術與娛樂 · 教育與學習 · 音樂 社群簡介 喜劇543 | Comedy543 | comed…" at bounding box center [175, 163] width 101 height 120
copy div "https://www.instagram.com/comedy.543/"
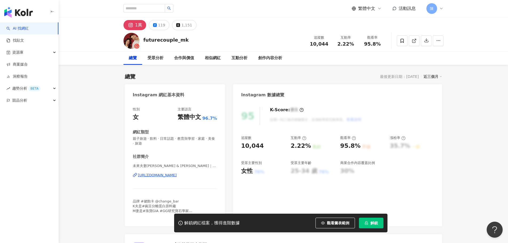
click at [376, 224] on span "解鎖" at bounding box center [373, 223] width 7 height 4
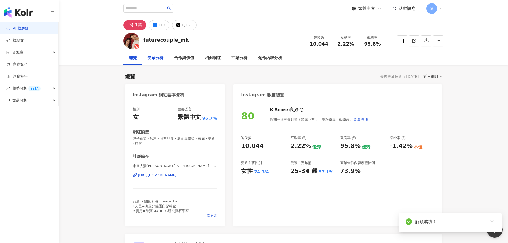
click at [157, 59] on div "受眾分析" at bounding box center [155, 58] width 16 height 6
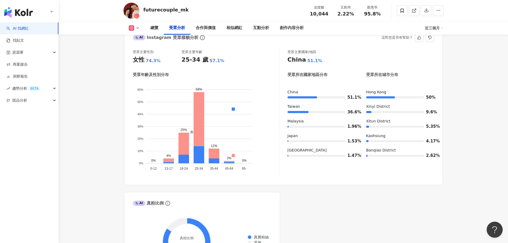
scroll to position [513, 0]
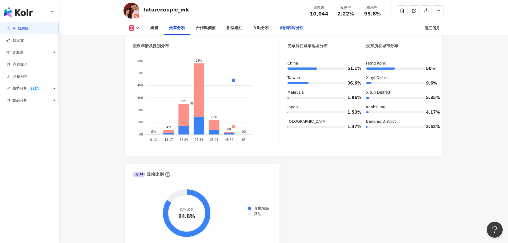
click at [285, 27] on div "創作內容分析" at bounding box center [292, 28] width 24 height 6
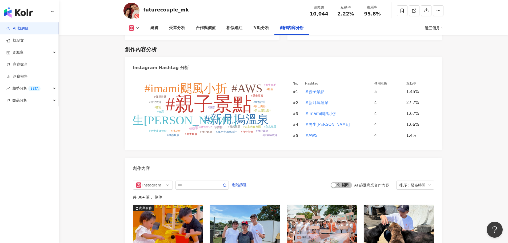
scroll to position [1501, 0]
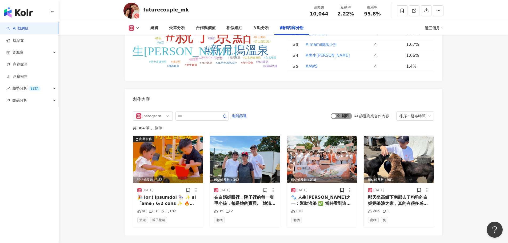
click at [339, 113] on span "啟動 關閉" at bounding box center [341, 116] width 21 height 6
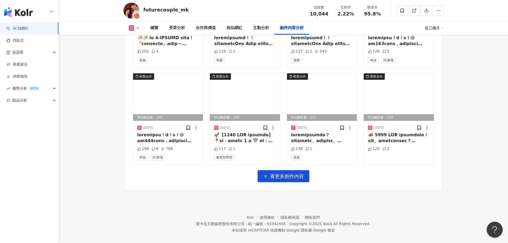
scroll to position [1759, 0]
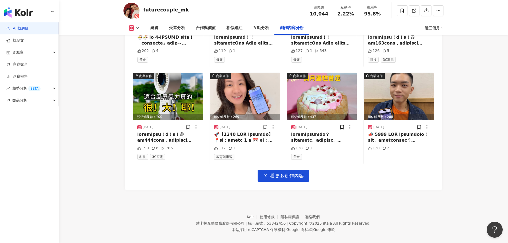
drag, startPoint x: 153, startPoint y: 0, endPoint x: 90, endPoint y: 66, distance: 91.3
click at [31, 16] on img "button" at bounding box center [18, 12] width 29 height 11
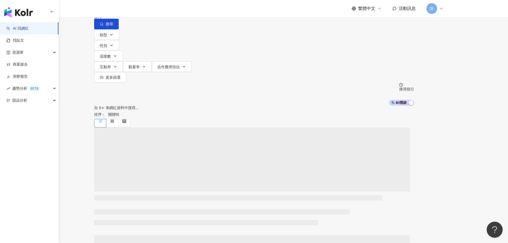
click at [172, 10] on input "search" at bounding box center [149, 5] width 43 height 10
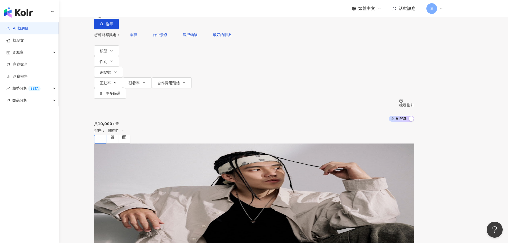
type input "****"
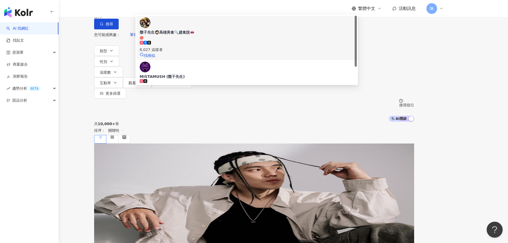
click at [200, 49] on div "8,027 追蹤者" at bounding box center [247, 50] width 214 height 6
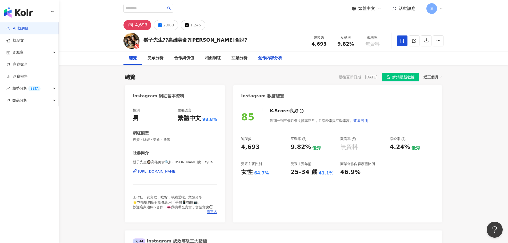
click at [270, 58] on div "創作內容分析" at bounding box center [270, 58] width 24 height 6
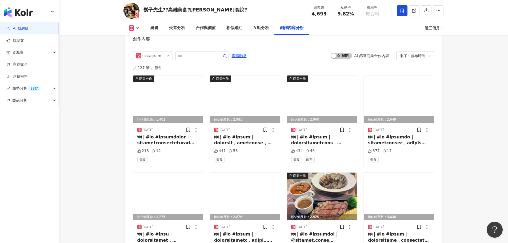
scroll to position [1596, 0]
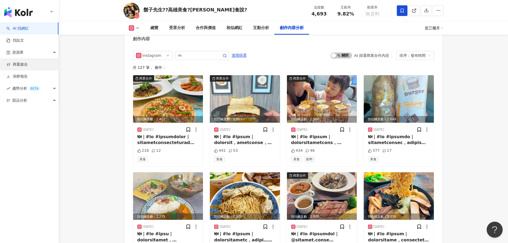
click at [28, 67] on link "商案媒合" at bounding box center [16, 64] width 21 height 5
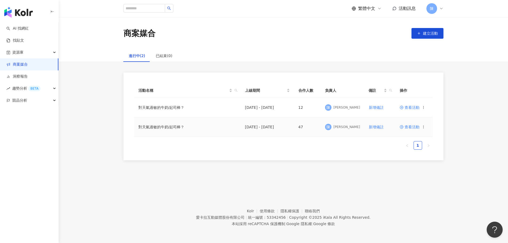
click at [417, 128] on span "查看活動" at bounding box center [410, 127] width 20 height 4
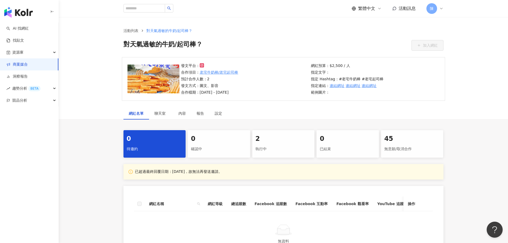
click at [269, 145] on div "執行中" at bounding box center [283, 148] width 56 height 9
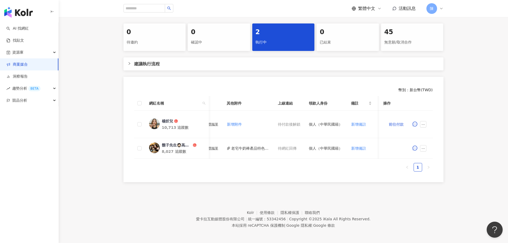
scroll to position [0, 264]
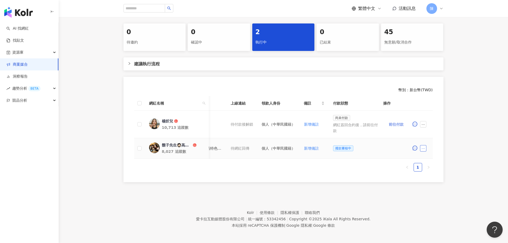
click at [420, 148] on button "button" at bounding box center [423, 148] width 6 height 6
click at [438, 57] on span "查看帳務資訊" at bounding box center [435, 56] width 22 height 6
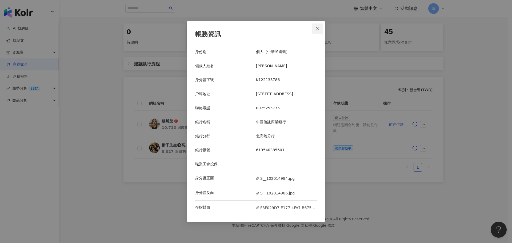
click at [317, 27] on icon "close" at bounding box center [317, 29] width 4 height 4
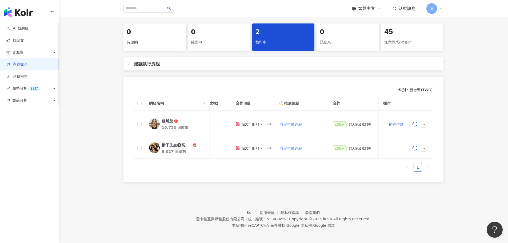
scroll to position [0, 0]
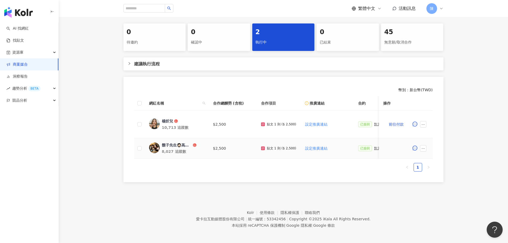
click at [173, 144] on div "鬍子先生🧔🏻高雄美食🔍趙食說👄" at bounding box center [177, 144] width 30 height 5
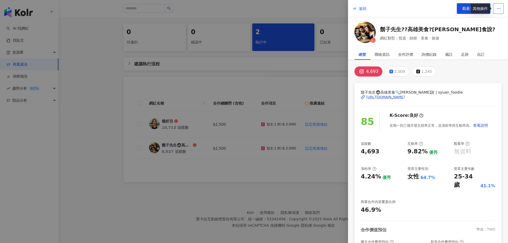
click at [500, 6] on span "button" at bounding box center [498, 9] width 5 height 6
click at [451, 25] on div "鬍子先生??高雄美食?[PERSON_NAME]食說? 網紅類型：投資 · 財經 · 美食 · 旅遊" at bounding box center [427, 33] width 147 height 23
click at [356, 7] on icon "button" at bounding box center [354, 8] width 4 height 4
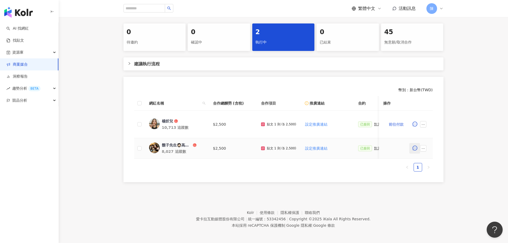
click at [415, 148] on icon "message" at bounding box center [414, 148] width 5 height 5
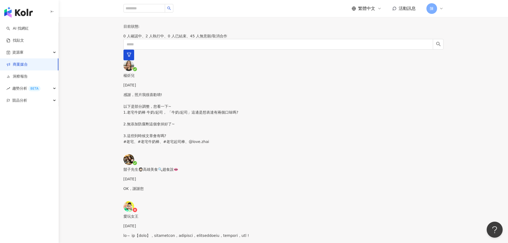
scroll to position [476, 0]
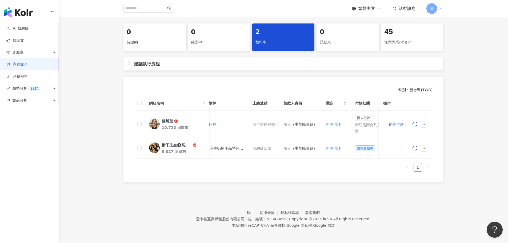
scroll to position [0, 249]
drag, startPoint x: 347, startPoint y: 148, endPoint x: 364, endPoint y: 148, distance: 17.6
click at [364, 148] on span "撥款審核中" at bounding box center [358, 148] width 20 height 6
copy span "撥款審核中"
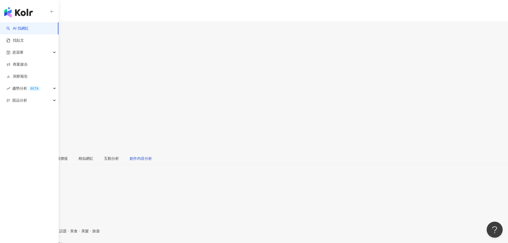
click at [152, 155] on div "創作內容分析" at bounding box center [141, 158] width 22 height 6
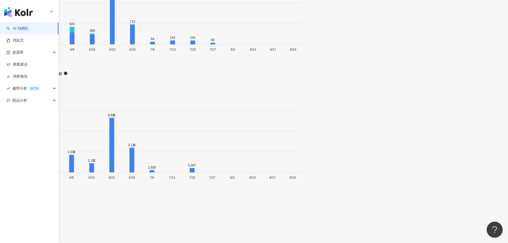
scroll to position [1859, 0]
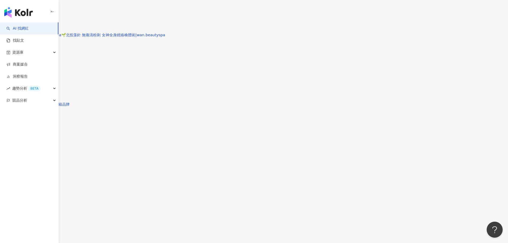
scroll to position [1539, 0]
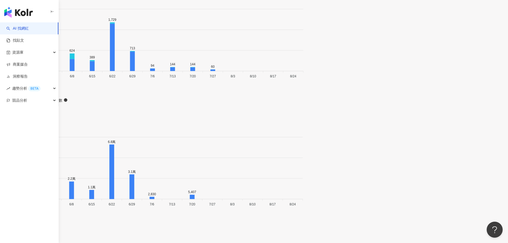
scroll to position [1865, 0]
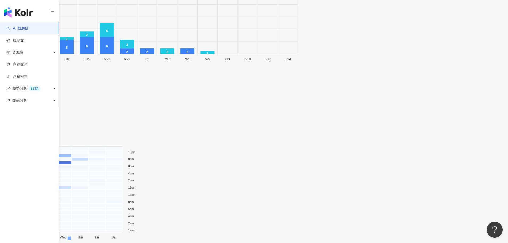
scroll to position [2157, 0]
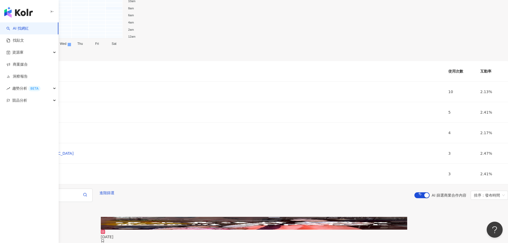
scroll to position [2448, 0]
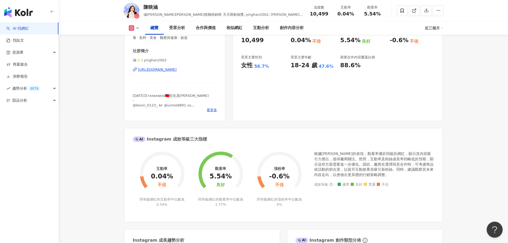
scroll to position [27, 0]
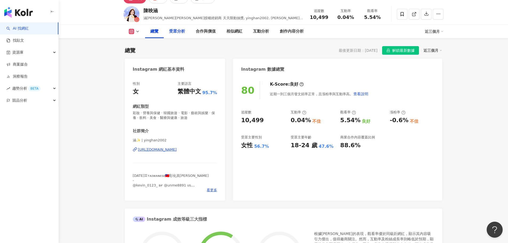
click at [180, 32] on div "受眾分析" at bounding box center [177, 31] width 16 height 6
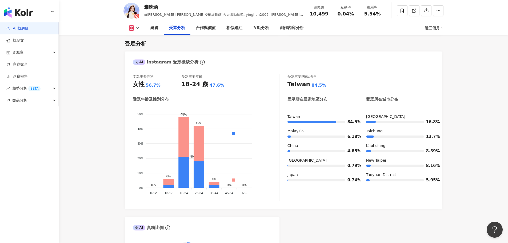
scroll to position [515, 0]
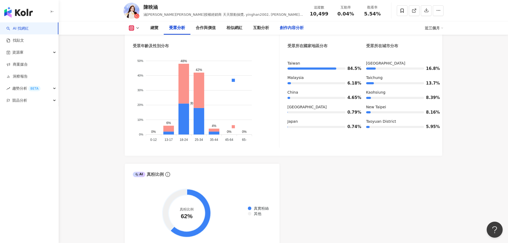
click at [300, 28] on div "創作內容分析" at bounding box center [292, 28] width 24 height 6
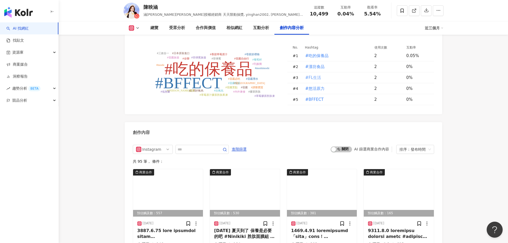
scroll to position [1604, 0]
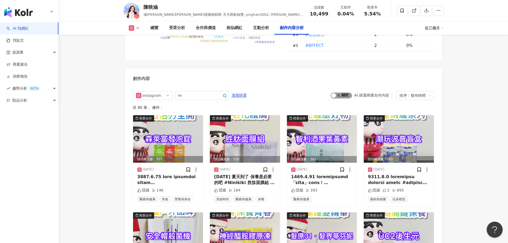
click at [335, 98] on div "button" at bounding box center [333, 95] width 5 height 5
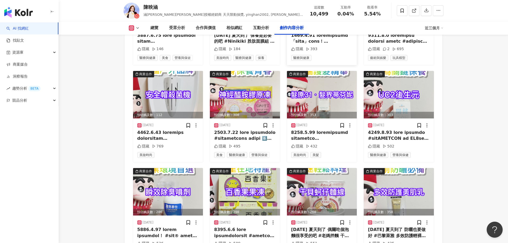
scroll to position [1801, 0]
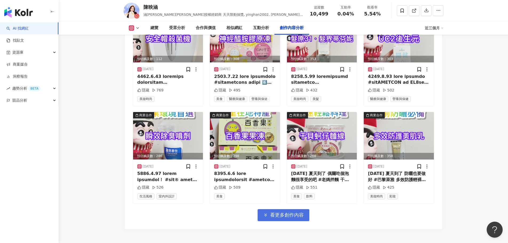
click at [287, 218] on span "看更多創作內容" at bounding box center [287, 215] width 34 height 6
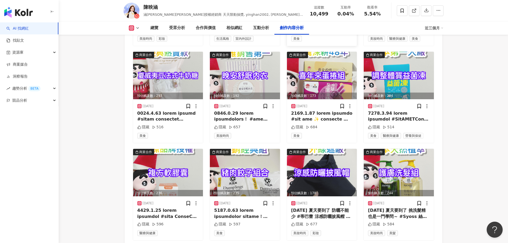
scroll to position [2142, 0]
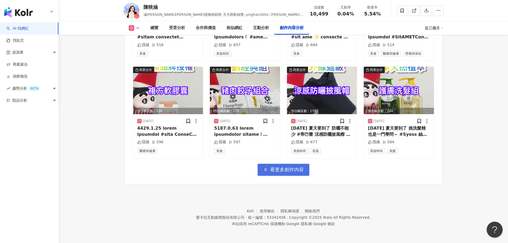
click at [297, 168] on span "看更多創作內容" at bounding box center [287, 170] width 34 height 6
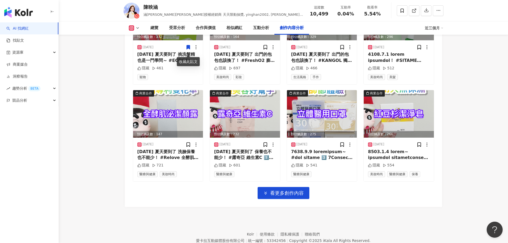
scroll to position [2433, 0]
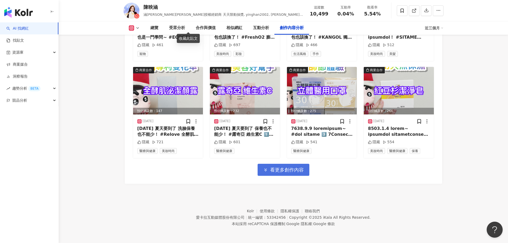
click at [274, 168] on span "看更多創作內容" at bounding box center [287, 170] width 34 height 6
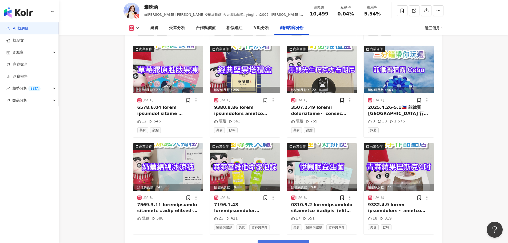
scroll to position [2700, 0]
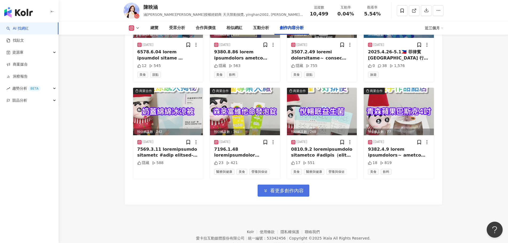
click at [283, 194] on span "看更多創作內容" at bounding box center [287, 191] width 34 height 6
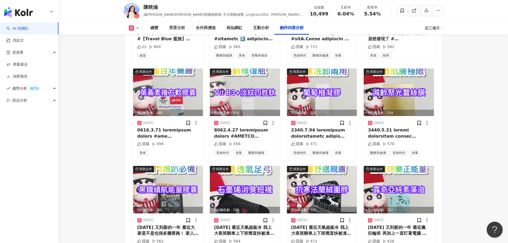
scroll to position [3016, 0]
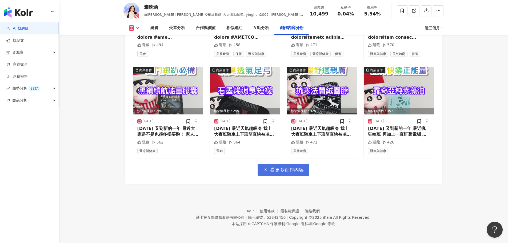
click at [278, 172] on span "看更多創作內容" at bounding box center [287, 170] width 34 height 6
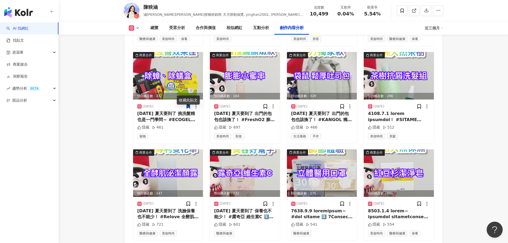
scroll to position [2429, 0]
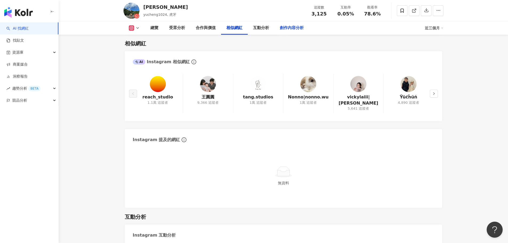
click at [290, 28] on div "創作內容分析" at bounding box center [292, 28] width 24 height 6
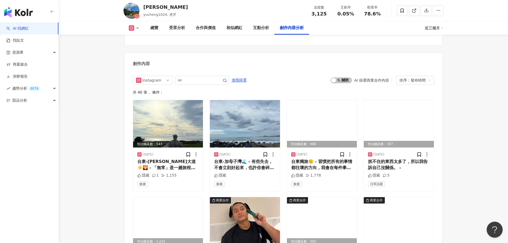
scroll to position [1615, 0]
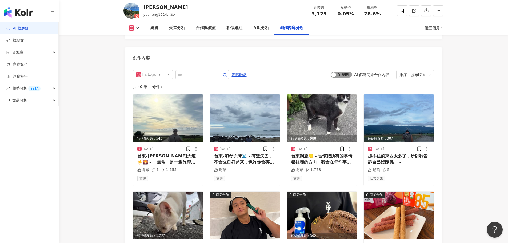
click at [335, 72] on div "button" at bounding box center [333, 74] width 5 height 5
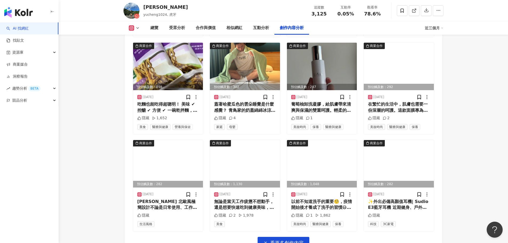
scroll to position [1812, 0]
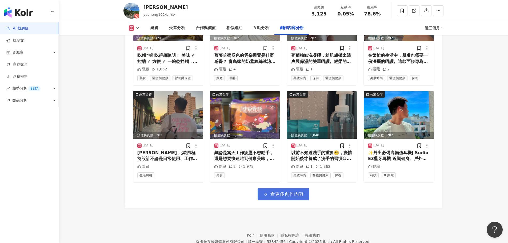
click at [275, 192] on span "看更多創作內容" at bounding box center [287, 194] width 34 height 6
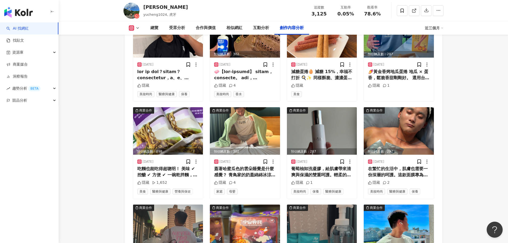
scroll to position [1705, 0]
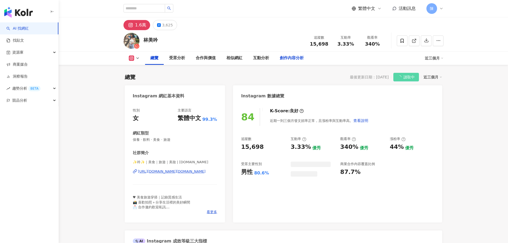
click at [302, 58] on div "創作內容分析" at bounding box center [292, 58] width 24 height 6
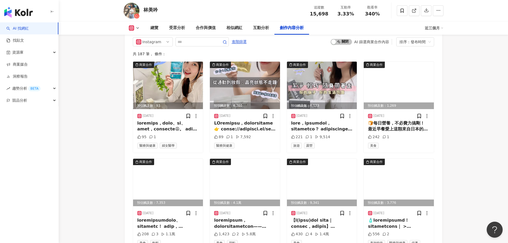
scroll to position [1629, 0]
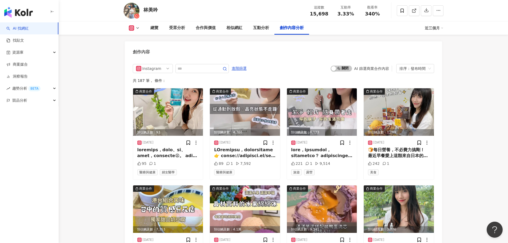
drag, startPoint x: 89, startPoint y: 109, endPoint x: 91, endPoint y: 110, distance: 3.2
click at [333, 71] on div "button" at bounding box center [333, 68] width 5 height 5
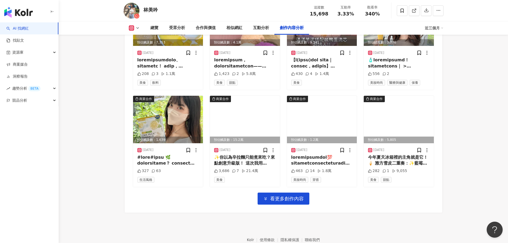
scroll to position [1849, 0]
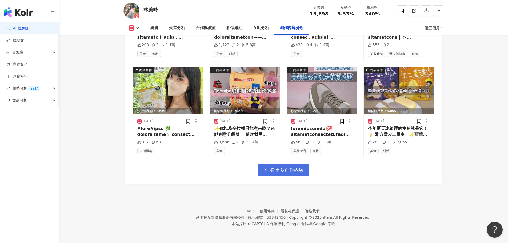
click at [296, 172] on span "看更多創作內容" at bounding box center [287, 170] width 34 height 6
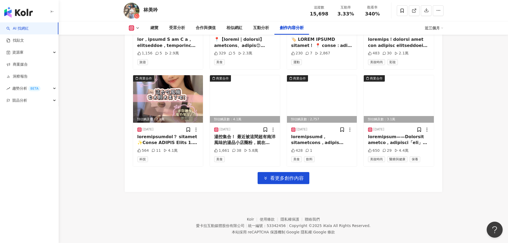
scroll to position [2140, 0]
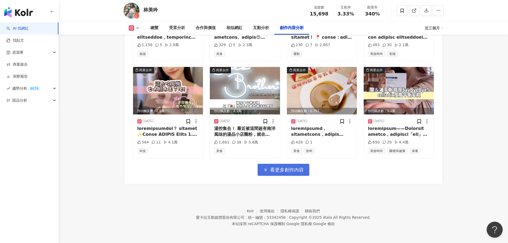
click at [293, 168] on span "看更多創作內容" at bounding box center [287, 170] width 34 height 6
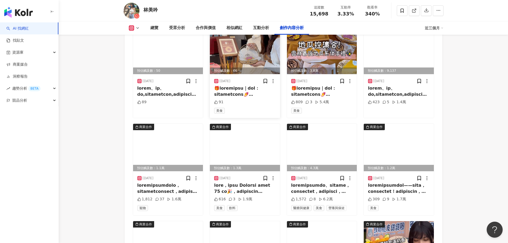
scroll to position [2380, 0]
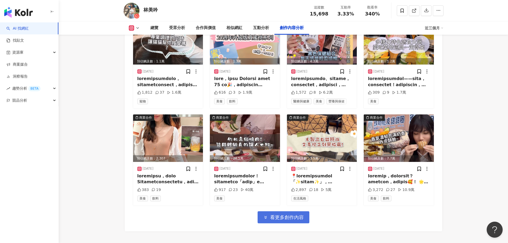
click at [287, 220] on span "看更多創作內容" at bounding box center [287, 217] width 34 height 6
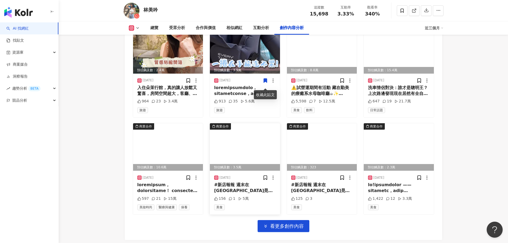
scroll to position [2723, 0]
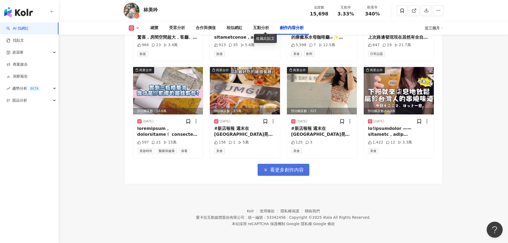
click at [275, 169] on span "看更多創作內容" at bounding box center [287, 170] width 34 height 6
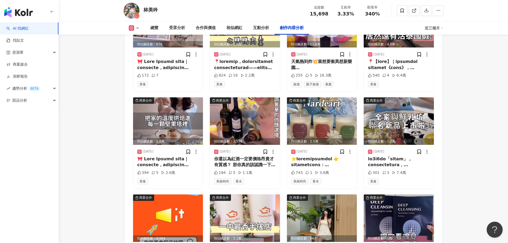
scroll to position [2963, 0]
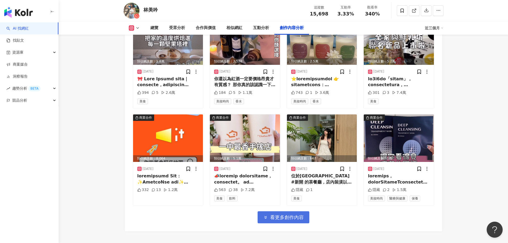
click at [270, 218] on span "看更多創作內容" at bounding box center [287, 217] width 34 height 6
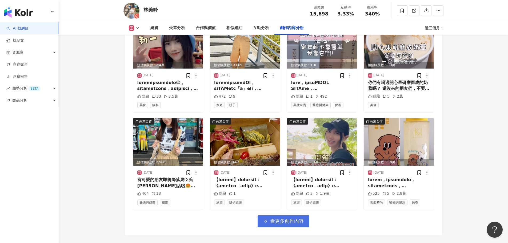
scroll to position [3283, 0]
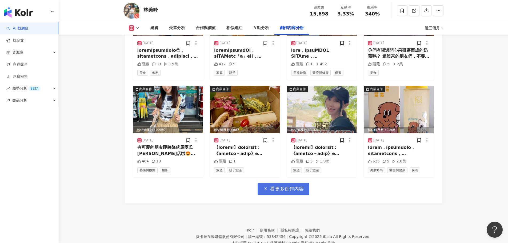
click at [289, 192] on span "看更多創作內容" at bounding box center [287, 189] width 34 height 6
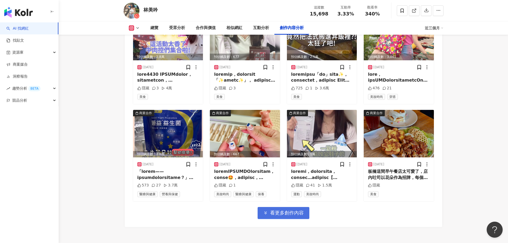
scroll to position [3576, 0]
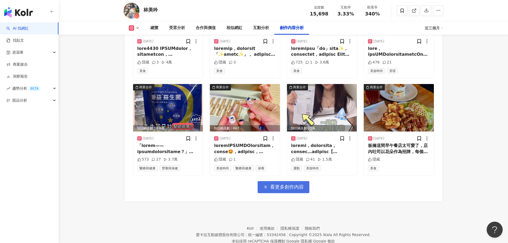
click at [289, 193] on button "看更多創作內容" at bounding box center [284, 187] width 52 height 12
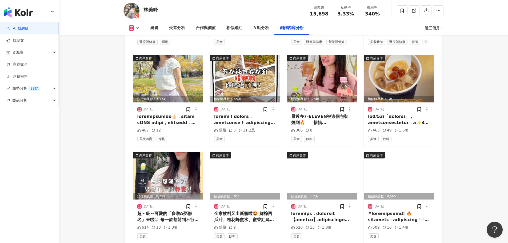
scroll to position [3842, 0]
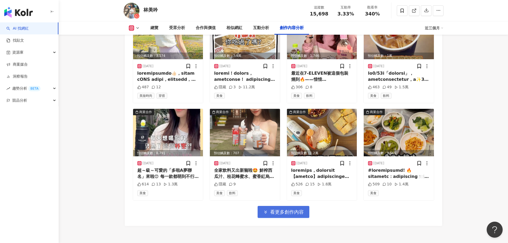
click at [289, 215] on span "看更多創作內容" at bounding box center [287, 212] width 34 height 6
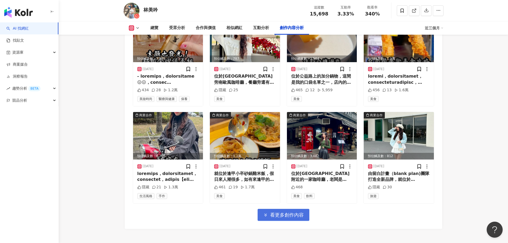
scroll to position [4184, 0]
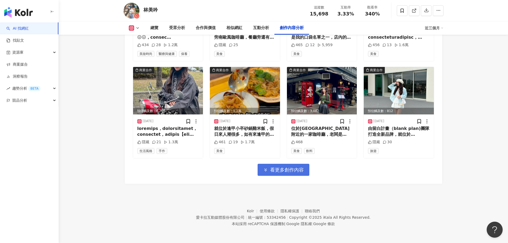
click at [291, 170] on span "看更多創作內容" at bounding box center [287, 170] width 34 height 6
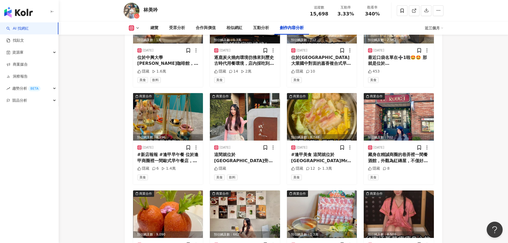
scroll to position [4424, 0]
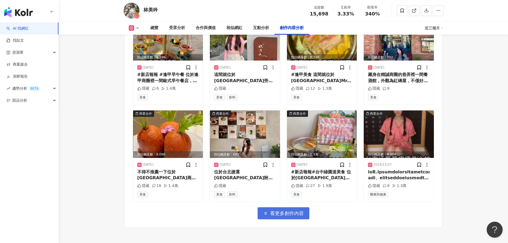
click at [294, 216] on span "看更多創作內容" at bounding box center [287, 213] width 34 height 6
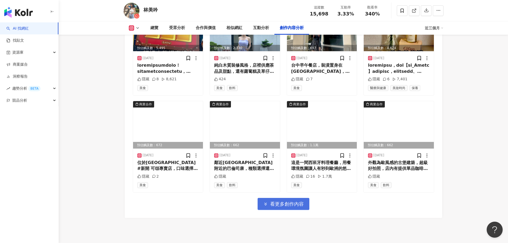
scroll to position [4770, 0]
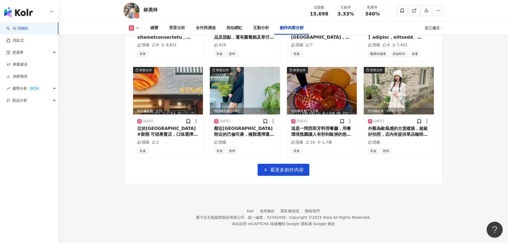
click at [289, 173] on button "看更多創作內容" at bounding box center [284, 170] width 52 height 12
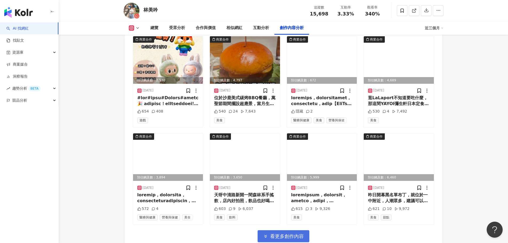
scroll to position [5062, 0]
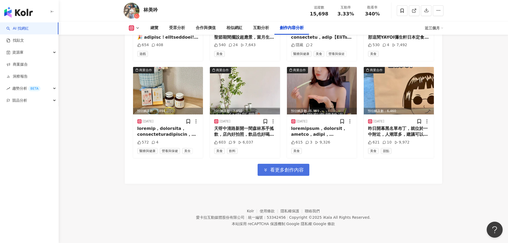
click at [289, 173] on button "看更多創作內容" at bounding box center [284, 170] width 52 height 12
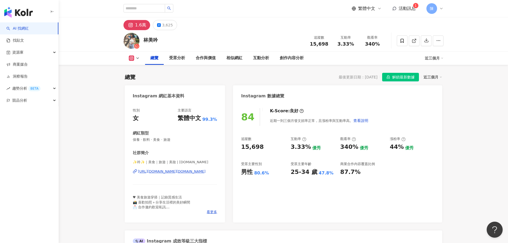
scroll to position [160, 0]
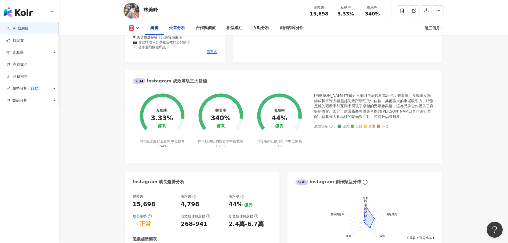
click at [177, 30] on div "受眾分析" at bounding box center [177, 28] width 16 height 6
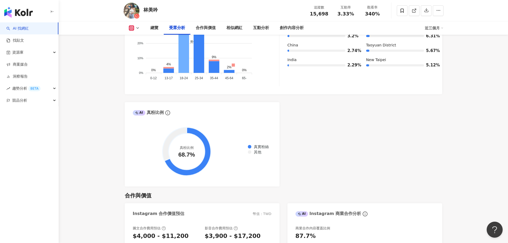
scroll to position [573, 0]
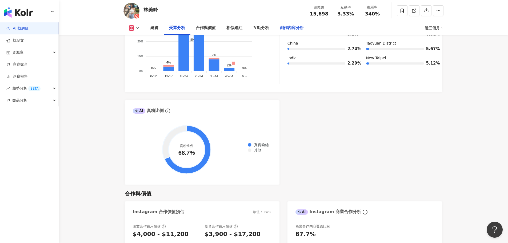
click at [289, 27] on div "創作內容分析" at bounding box center [292, 28] width 24 height 6
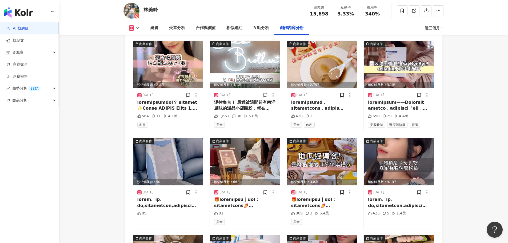
scroll to position [2242, 0]
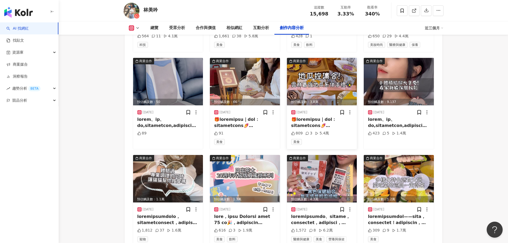
click at [319, 84] on img at bounding box center [322, 81] width 70 height 47
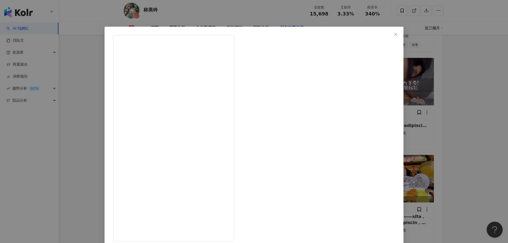
scroll to position [139, 0]
click at [113, 130] on div "[PERSON_NAME][DATE] 809 3 5.4萬 查看原始貼文" at bounding box center [254, 121] width 508 height 243
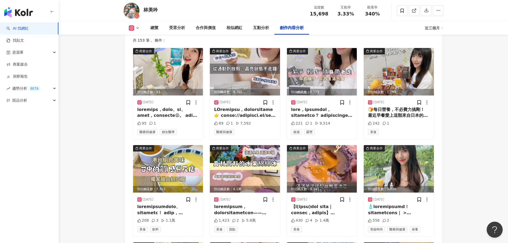
scroll to position [1656, 0]
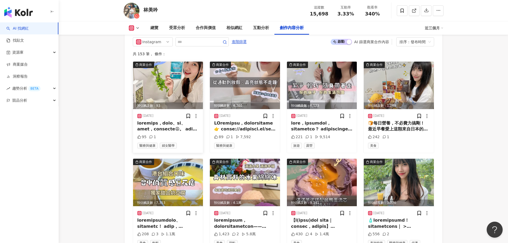
click at [162, 90] on img at bounding box center [168, 85] width 70 height 47
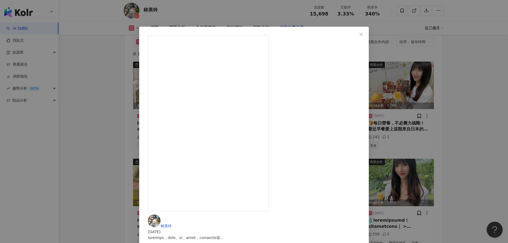
scroll to position [1709, 0]
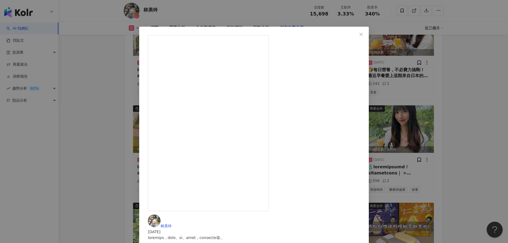
drag, startPoint x: 97, startPoint y: 143, endPoint x: 125, endPoint y: 143, distance: 27.7
click at [97, 143] on div "[PERSON_NAME][DATE] 95 1 查看原始貼文" at bounding box center [254, 121] width 508 height 243
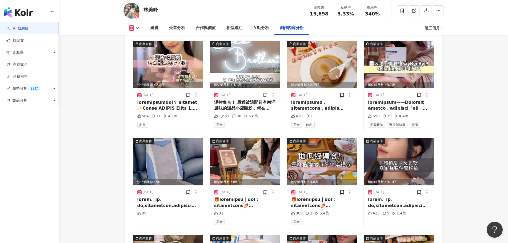
scroll to position [2269, 0]
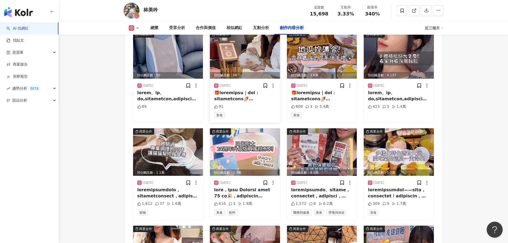
click at [248, 52] on img at bounding box center [245, 54] width 70 height 47
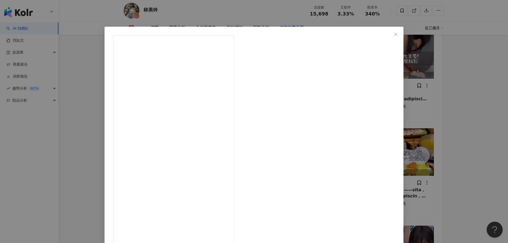
scroll to position [6, 0]
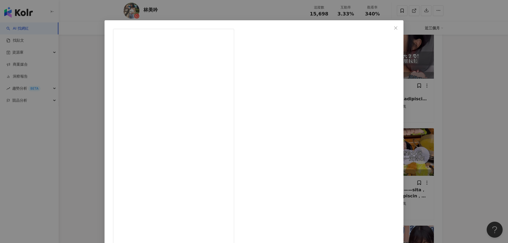
drag, startPoint x: 475, startPoint y: 92, endPoint x: 467, endPoint y: 82, distance: 13.2
click at [475, 92] on div "[PERSON_NAME][DATE] 91 查看原始貼文" at bounding box center [254, 121] width 508 height 243
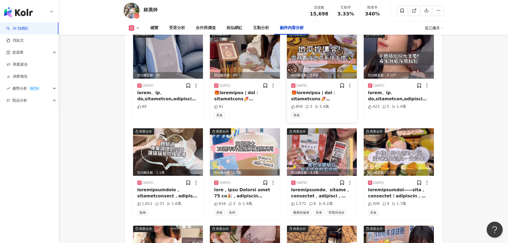
click at [324, 60] on img at bounding box center [322, 54] width 70 height 47
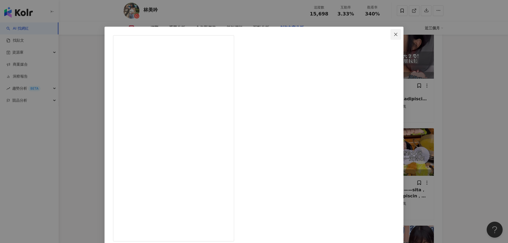
click at [393, 35] on icon "close" at bounding box center [395, 34] width 4 height 4
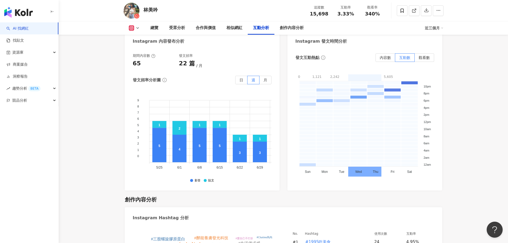
scroll to position [1522, 0]
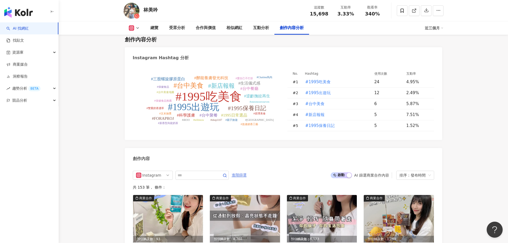
click at [247, 179] on span "進階篩選" at bounding box center [239, 175] width 15 height 9
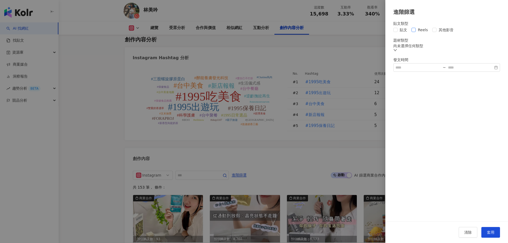
click at [420, 31] on span "Reels" at bounding box center [423, 30] width 14 height 6
click at [490, 233] on span "套用" at bounding box center [490, 232] width 7 height 4
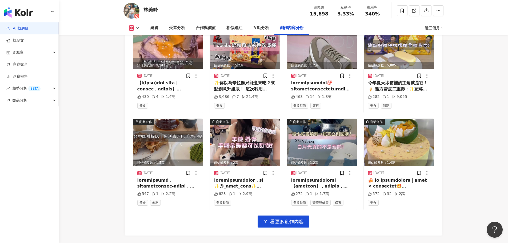
scroll to position [1800, 0]
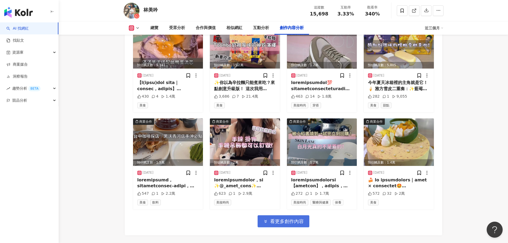
click at [290, 224] on span "看更多創作內容" at bounding box center [287, 221] width 34 height 6
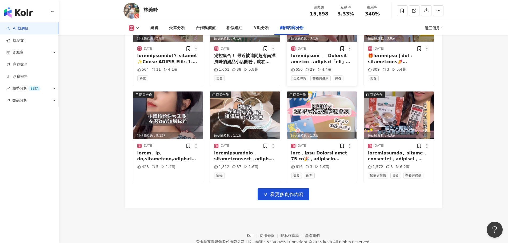
scroll to position [2119, 0]
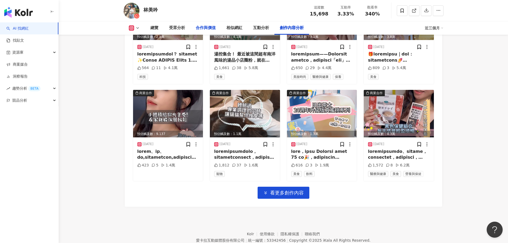
click at [209, 29] on div "合作與價值" at bounding box center [206, 28] width 20 height 6
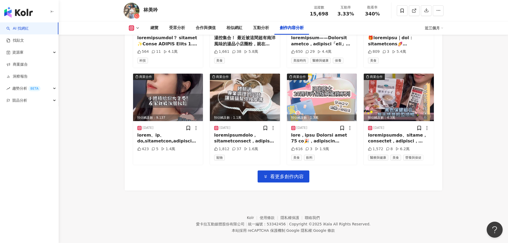
scroll to position [2136, 0]
click at [304, 180] on button "看更多創作內容" at bounding box center [284, 176] width 52 height 12
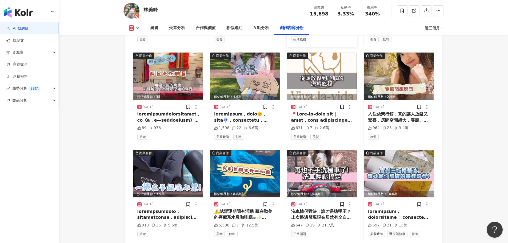
scroll to position [2429, 0]
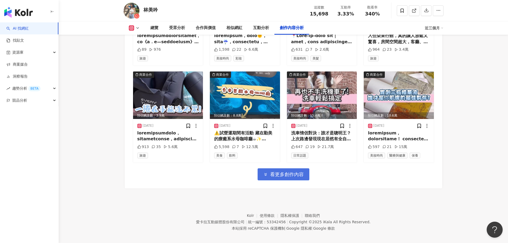
click at [301, 177] on span "看更多創作內容" at bounding box center [287, 174] width 34 height 6
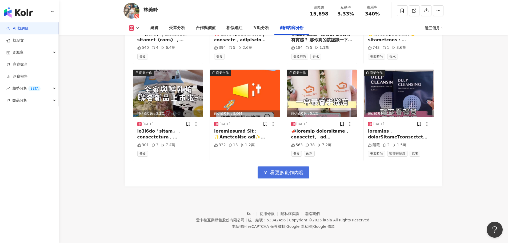
scroll to position [2728, 0]
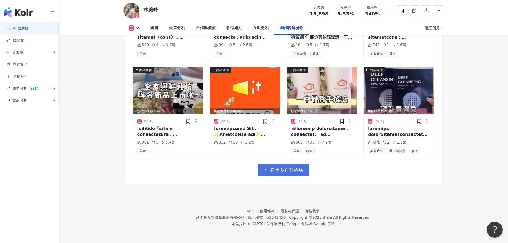
click at [295, 171] on span "看更多創作內容" at bounding box center [287, 170] width 34 height 6
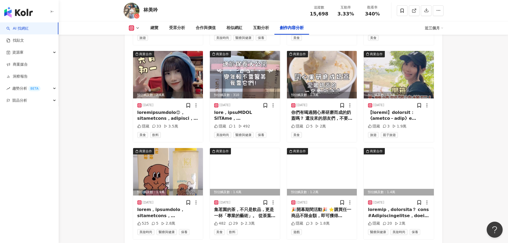
scroll to position [2994, 0]
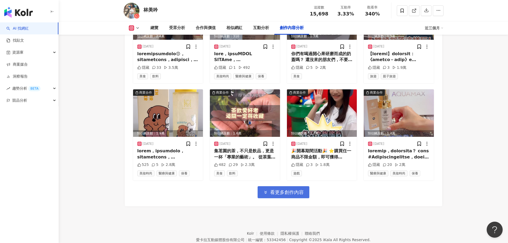
click at [287, 193] on span "看更多創作內容" at bounding box center [287, 192] width 34 height 6
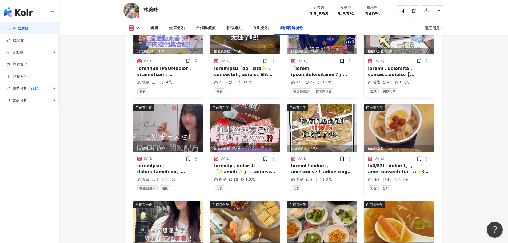
scroll to position [3261, 0]
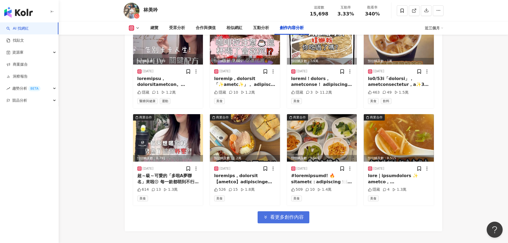
click at [286, 218] on span "看更多創作內容" at bounding box center [287, 217] width 34 height 6
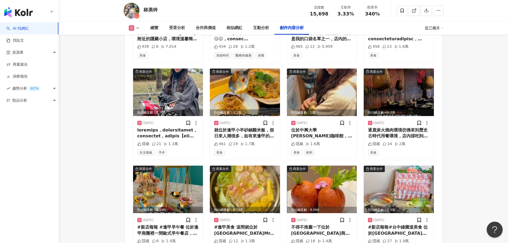
scroll to position [3602, 0]
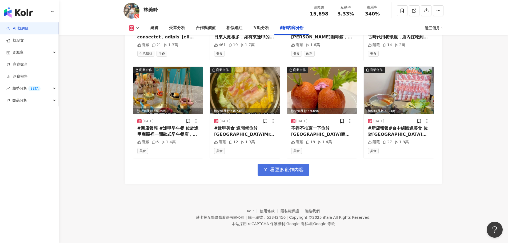
click at [272, 173] on button "看更多創作內容" at bounding box center [284, 170] width 52 height 12
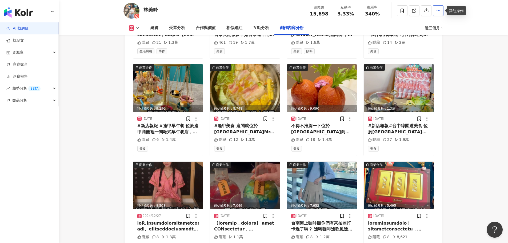
click at [442, 8] on button "button" at bounding box center [438, 10] width 11 height 11
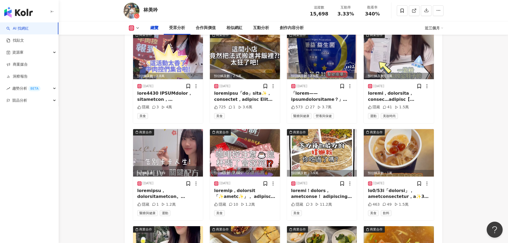
scroll to position [0, 0]
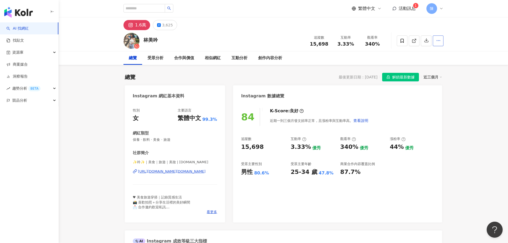
click at [440, 38] on icon "button" at bounding box center [438, 40] width 5 height 5
click at [458, 57] on div "總覽 受眾分析 合作與價值 相似網紅 互動分析 創作內容分析" at bounding box center [283, 57] width 449 height 13
click at [414, 9] on span "活動訊息" at bounding box center [407, 8] width 17 height 5
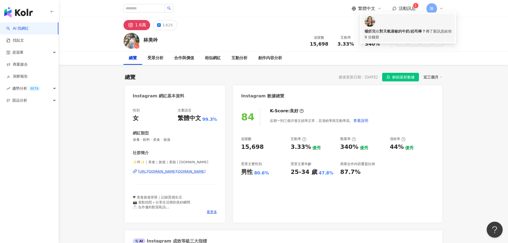
click at [390, 34] on div "9 分鐘前" at bounding box center [407, 37] width 87 height 6
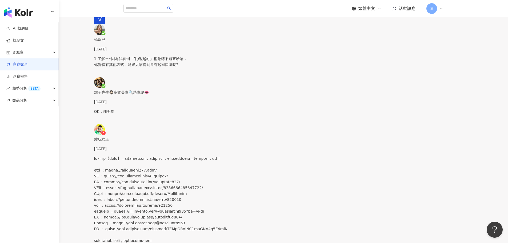
scroll to position [1295, 0]
